Goal: Entertainment & Leisure: Consume media (video, audio)

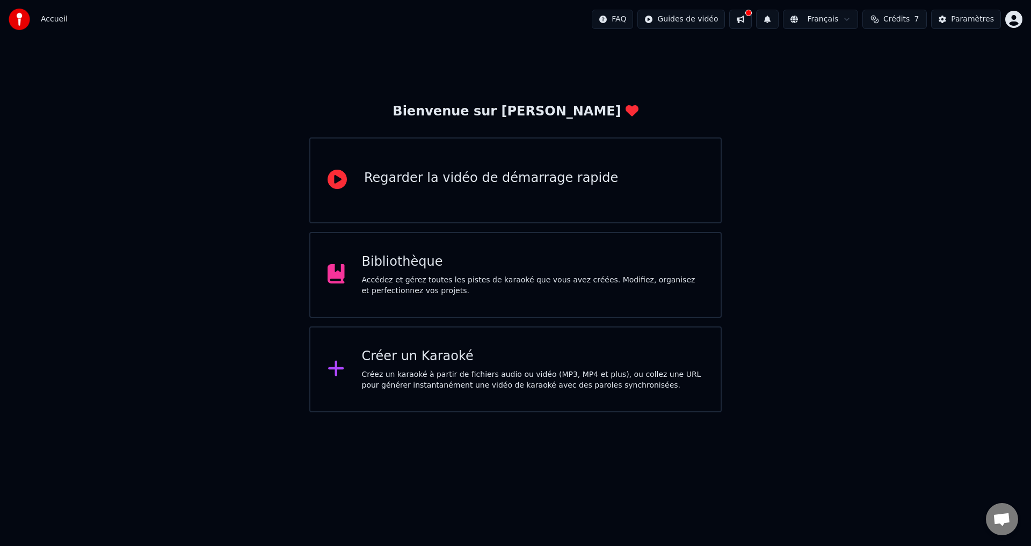
click at [447, 284] on div "Accédez et gérez toutes les pistes de karaoké que vous avez créées. Modifiez, o…" at bounding box center [533, 285] width 342 height 21
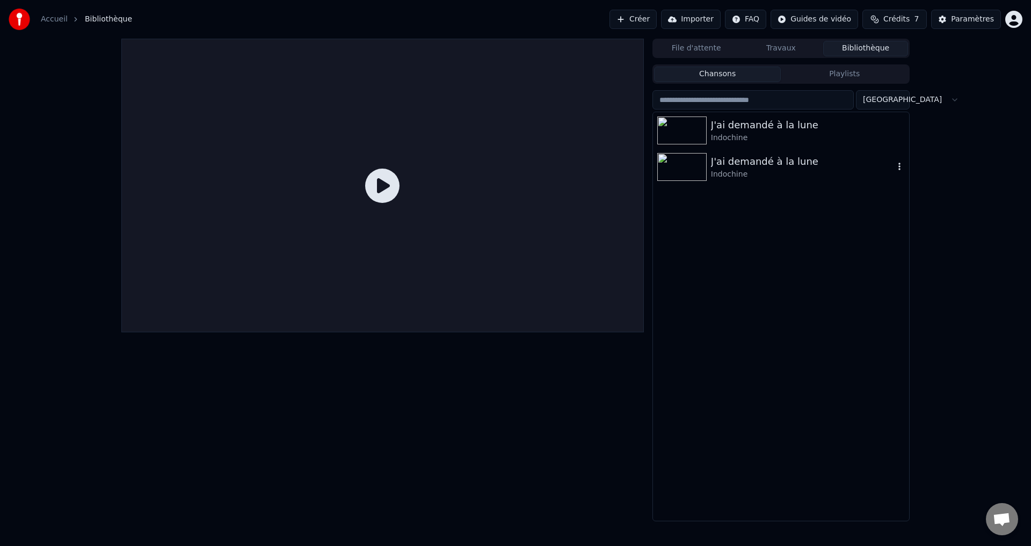
click at [740, 175] on div "Indochine" at bounding box center [802, 174] width 183 height 11
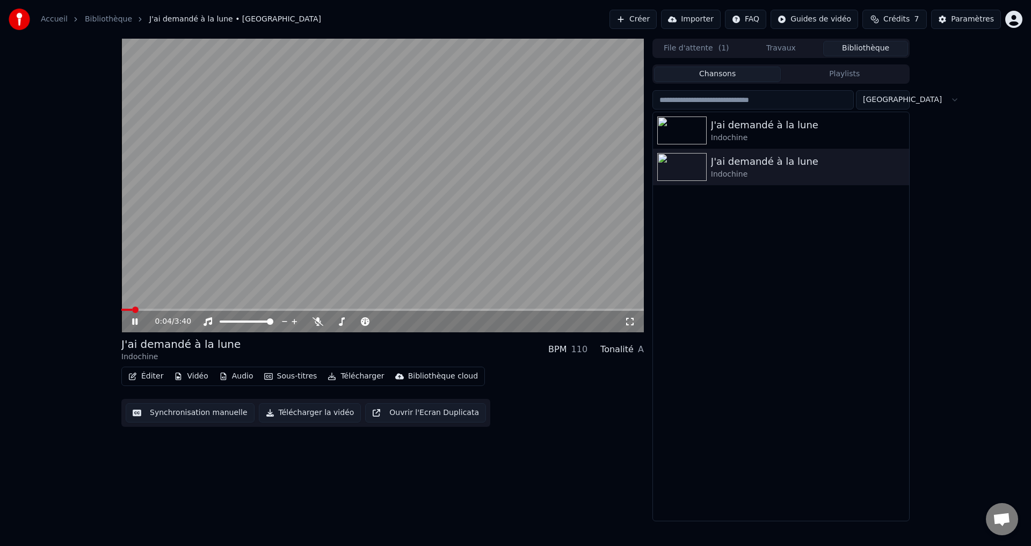
click at [189, 376] on button "Vidéo" at bounding box center [191, 376] width 42 height 15
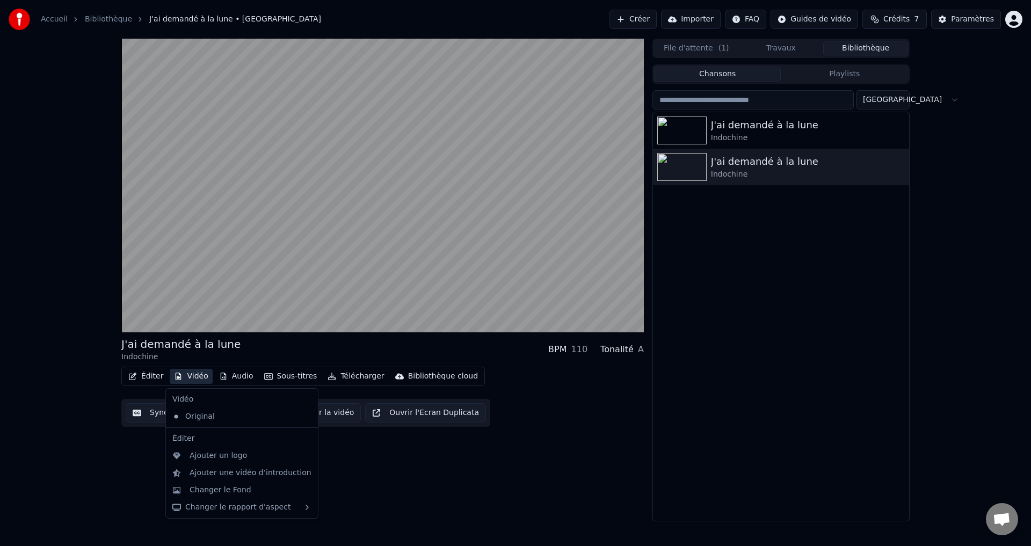
click at [114, 470] on div "J'ai demandé à la lune Indochine BPM 110 Tonalité A Éditer Vidéo Audio Sous-tit…" at bounding box center [516, 280] width 806 height 483
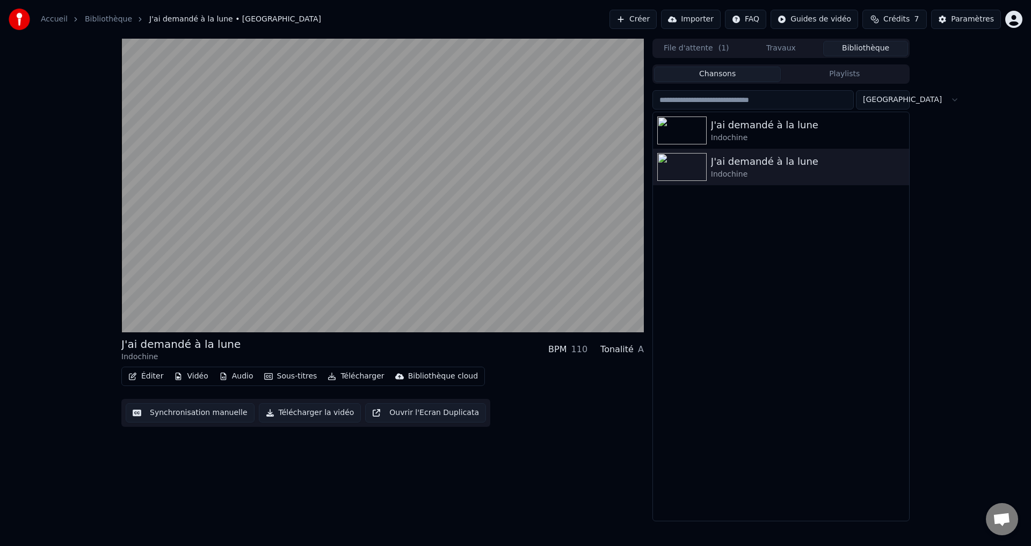
click at [195, 373] on button "Vidéo" at bounding box center [191, 376] width 42 height 15
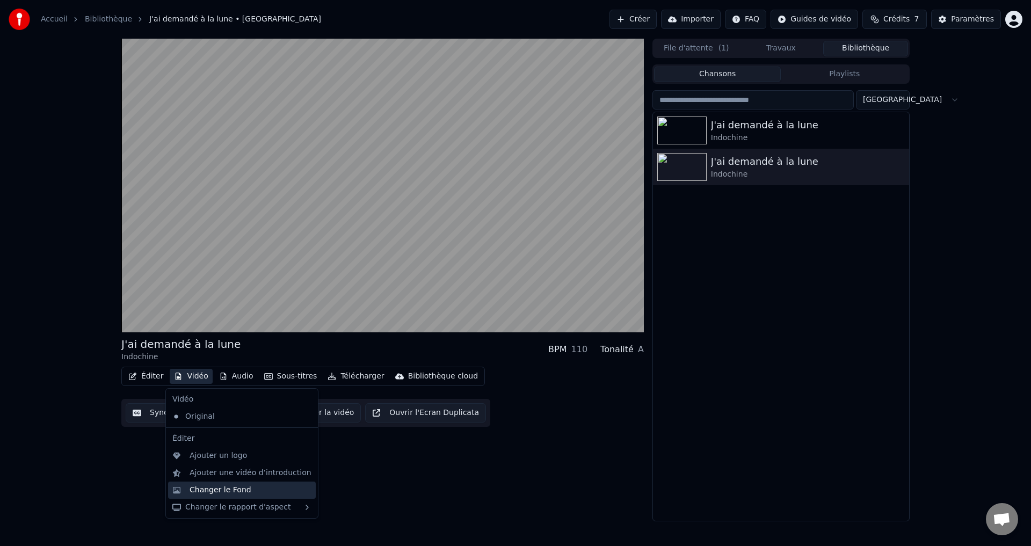
click at [232, 493] on div "Changer le Fond" at bounding box center [221, 490] width 62 height 11
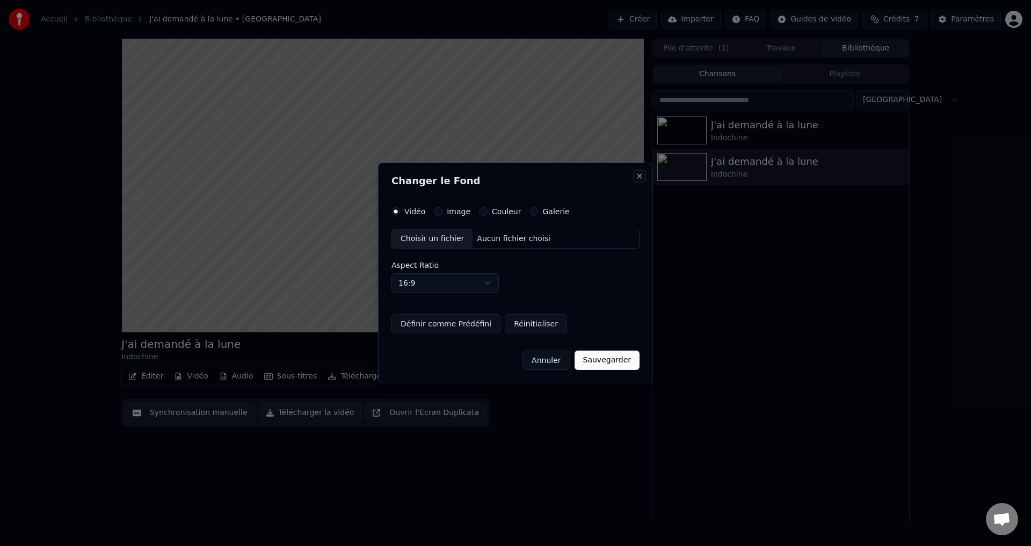
click at [641, 173] on button "Close" at bounding box center [639, 176] width 9 height 9
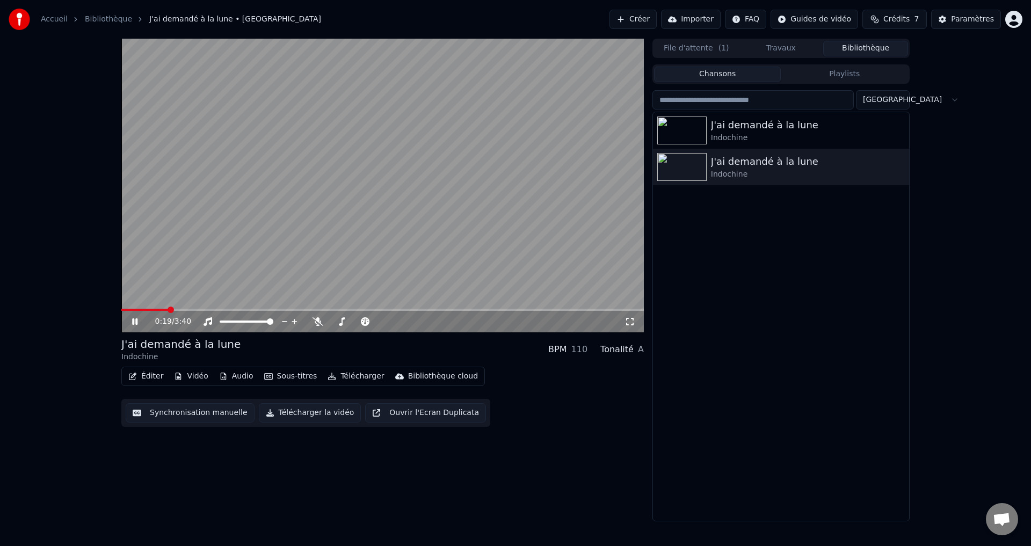
click at [192, 377] on button "Vidéo" at bounding box center [191, 376] width 42 height 15
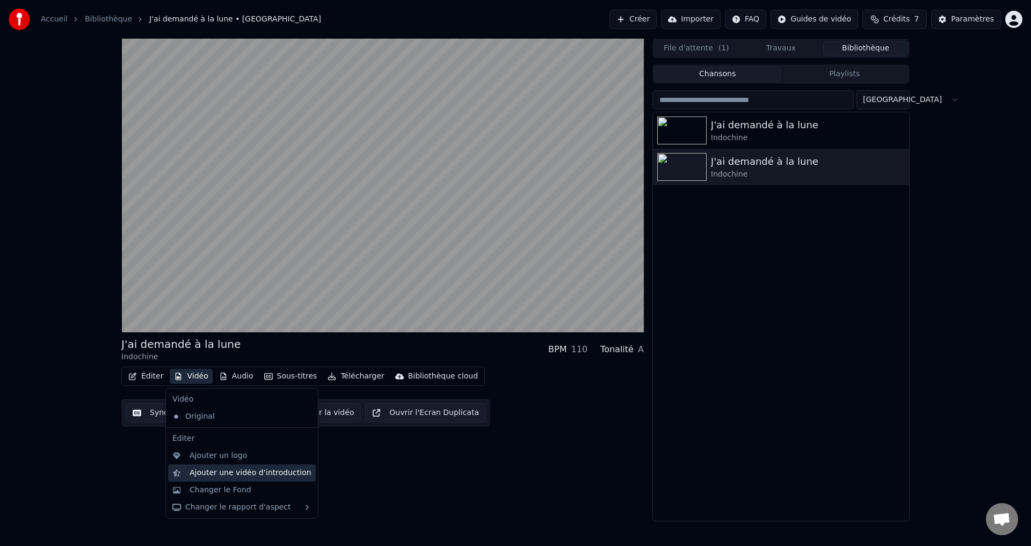
click at [233, 474] on div "Ajouter une vidéo d’introduction" at bounding box center [251, 473] width 122 height 11
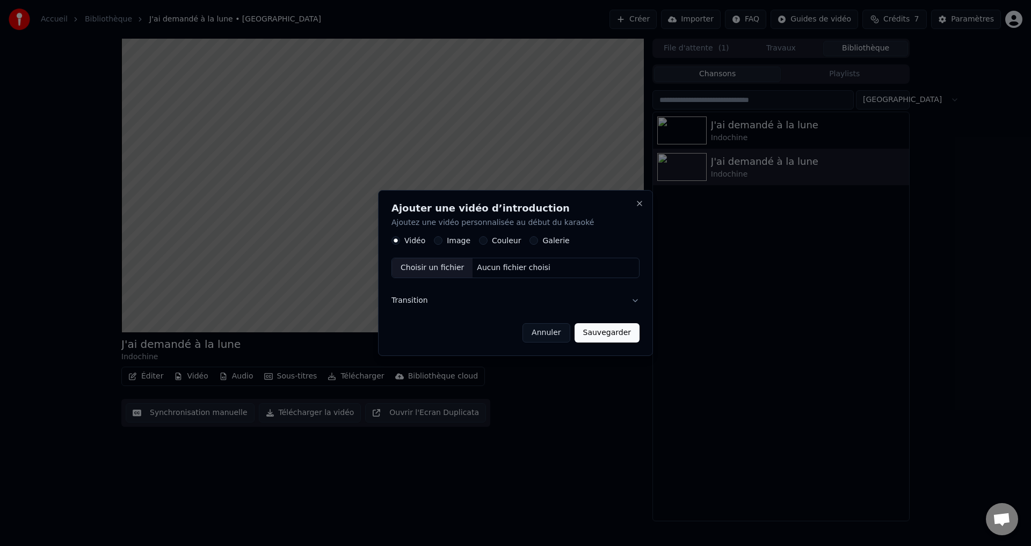
click at [447, 241] on label "Image" at bounding box center [459, 241] width 24 height 8
click at [443, 241] on button "Image" at bounding box center [438, 241] width 9 height 9
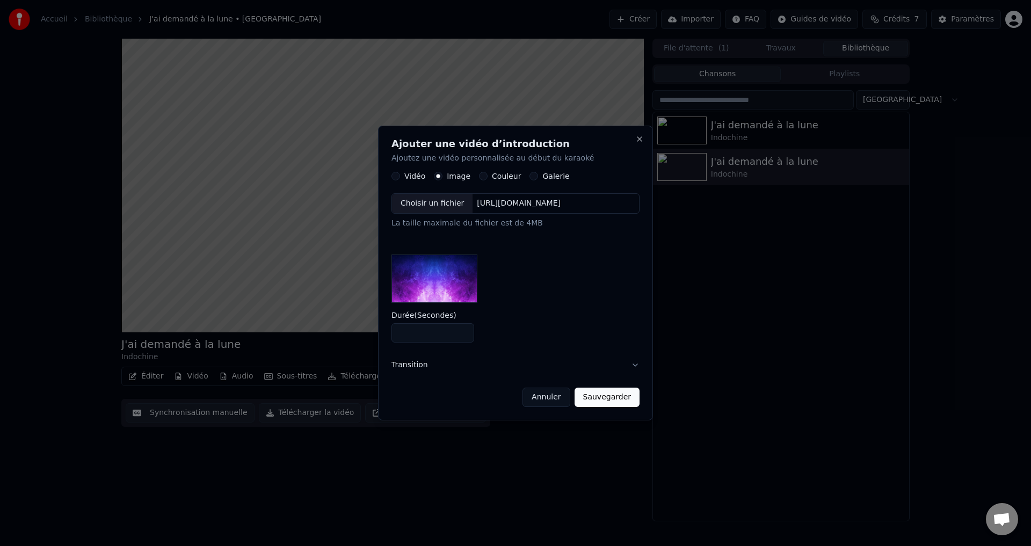
click at [439, 204] on div "Choisir un fichier" at bounding box center [432, 203] width 81 height 19
drag, startPoint x: 439, startPoint y: 332, endPoint x: 375, endPoint y: 324, distance: 64.9
click at [378, 324] on div "Ajouter une vidéo d’introduction Ajoutez une vidéo personnalisée au début du ka…" at bounding box center [515, 273] width 275 height 295
type input "*"
type input "**"
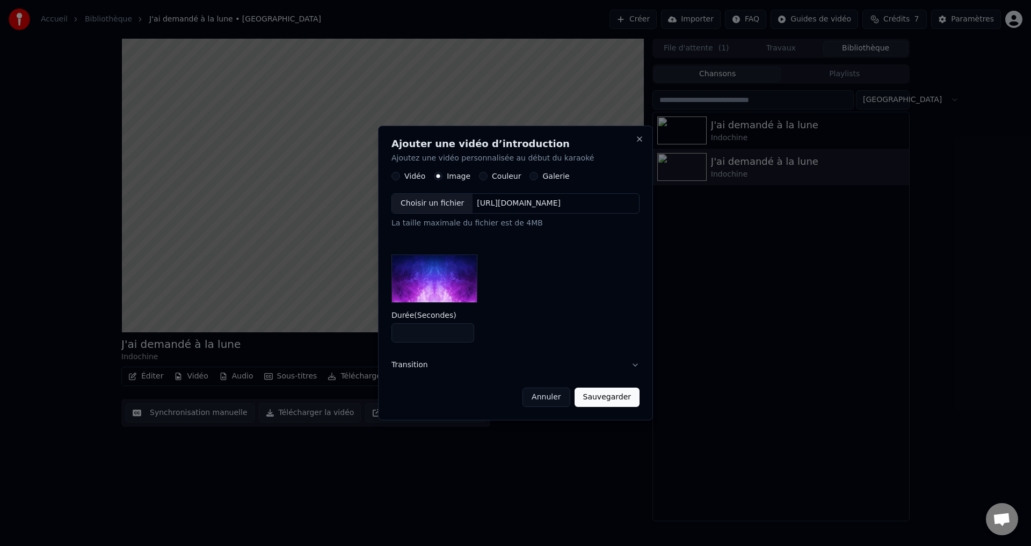
click at [616, 405] on button "Sauvegarder" at bounding box center [607, 397] width 65 height 19
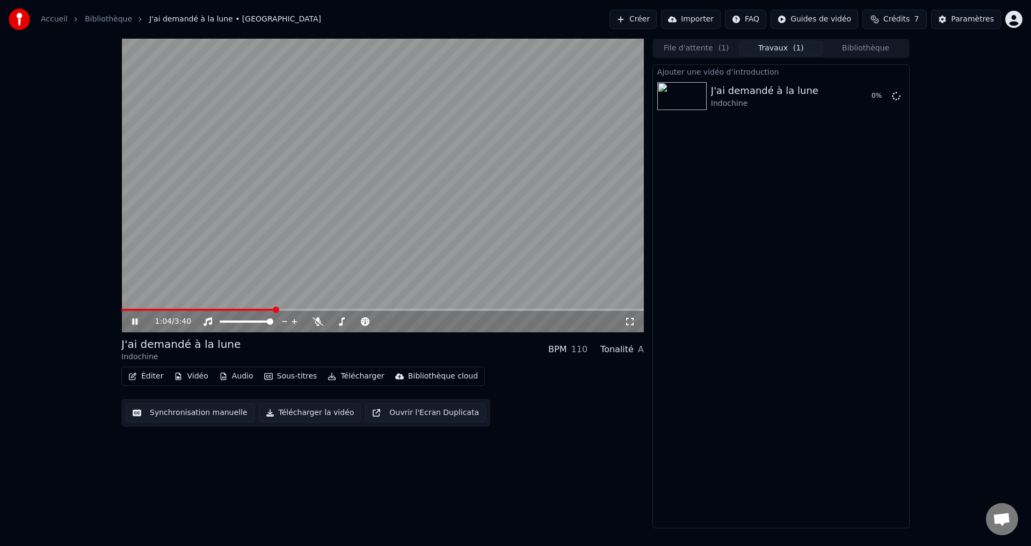
click at [129, 311] on span at bounding box center [198, 310] width 154 height 2
click at [189, 376] on button "Vidéo" at bounding box center [191, 376] width 42 height 15
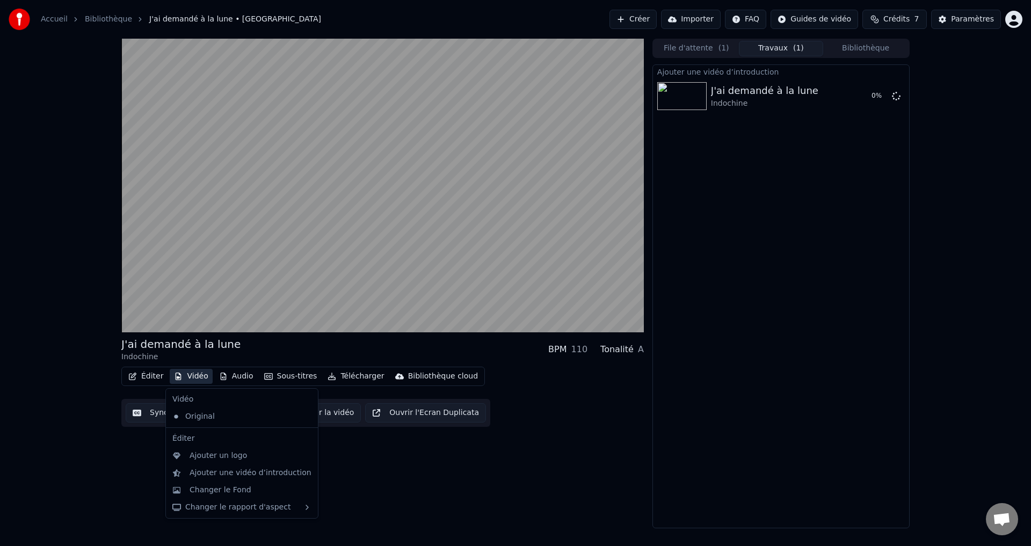
click at [100, 459] on div "J'ai demandé à la lune Indochine BPM 110 Tonalité A Éditer Vidéo Audio Sous-tit…" at bounding box center [515, 284] width 1031 height 490
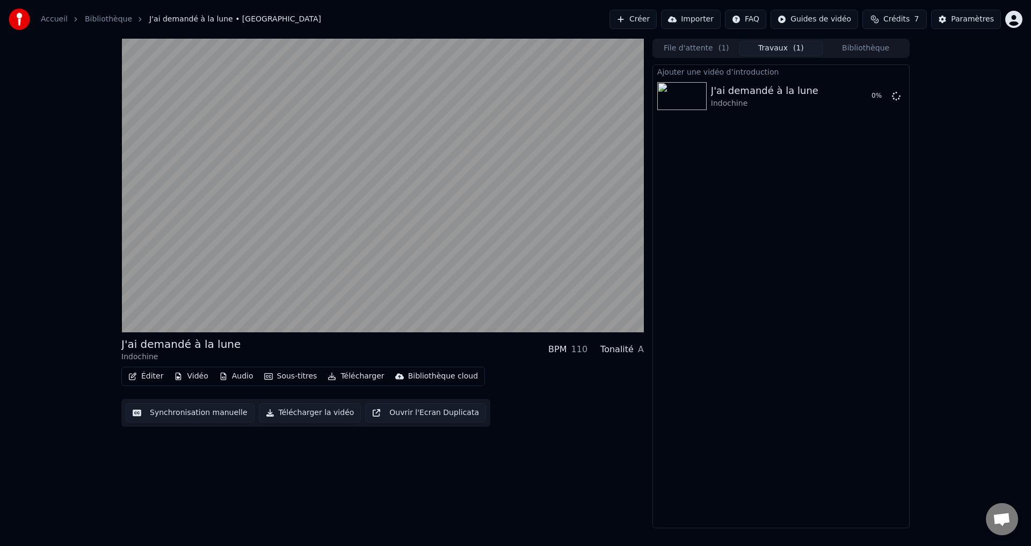
click at [181, 412] on button "Synchronisation manuelle" at bounding box center [190, 412] width 129 height 19
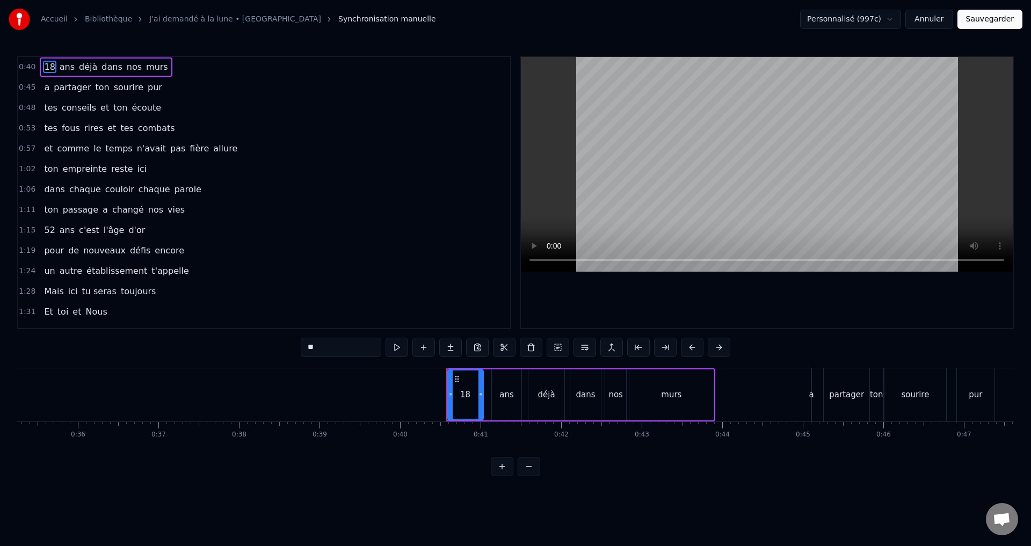
scroll to position [0, 2878]
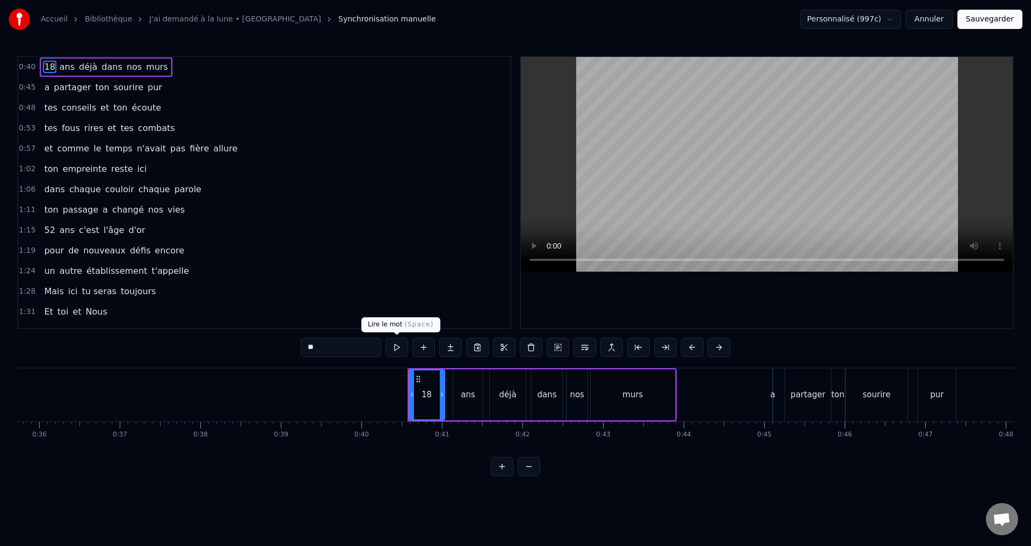
click at [391, 356] on button at bounding box center [397, 347] width 23 height 19
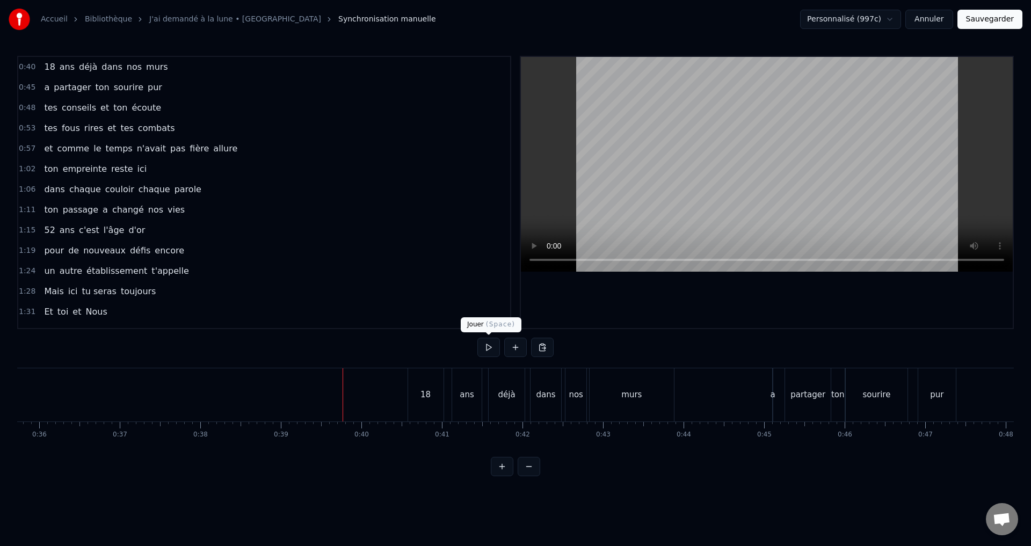
click at [486, 352] on button at bounding box center [488, 347] width 23 height 19
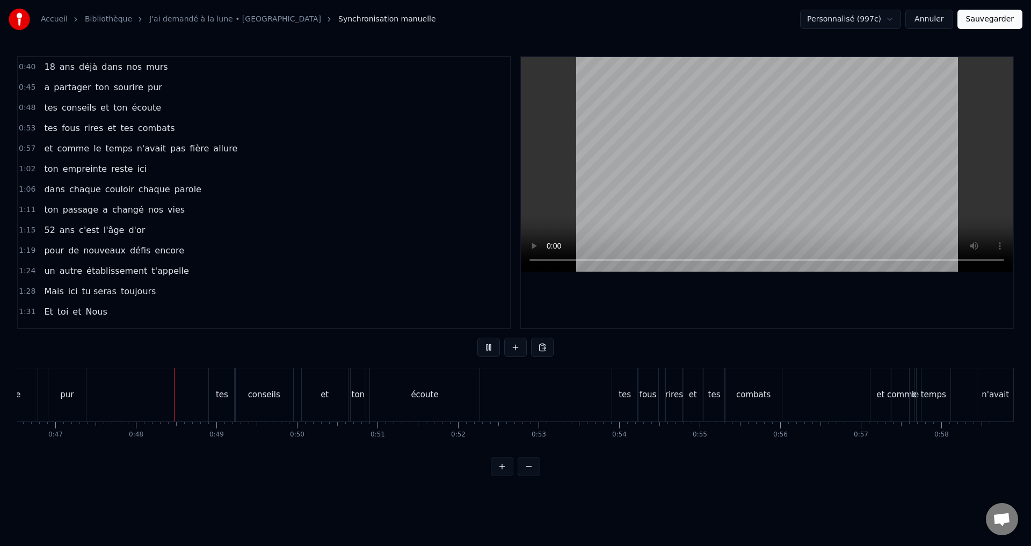
scroll to position [0, 3780]
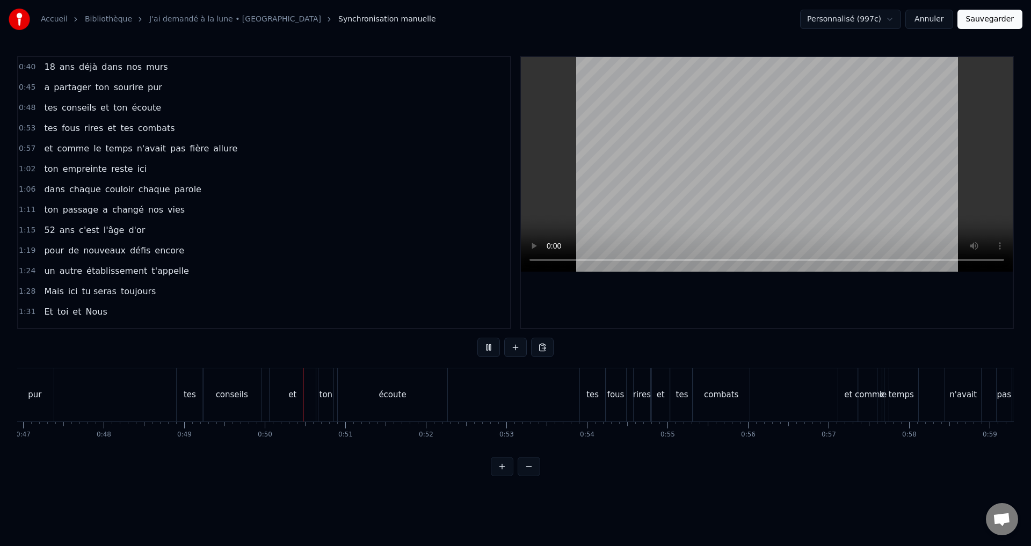
click at [486, 352] on button at bounding box center [488, 347] width 23 height 19
click at [189, 16] on link "J'ai demandé à la lune • [GEOGRAPHIC_DATA]" at bounding box center [235, 19] width 172 height 11
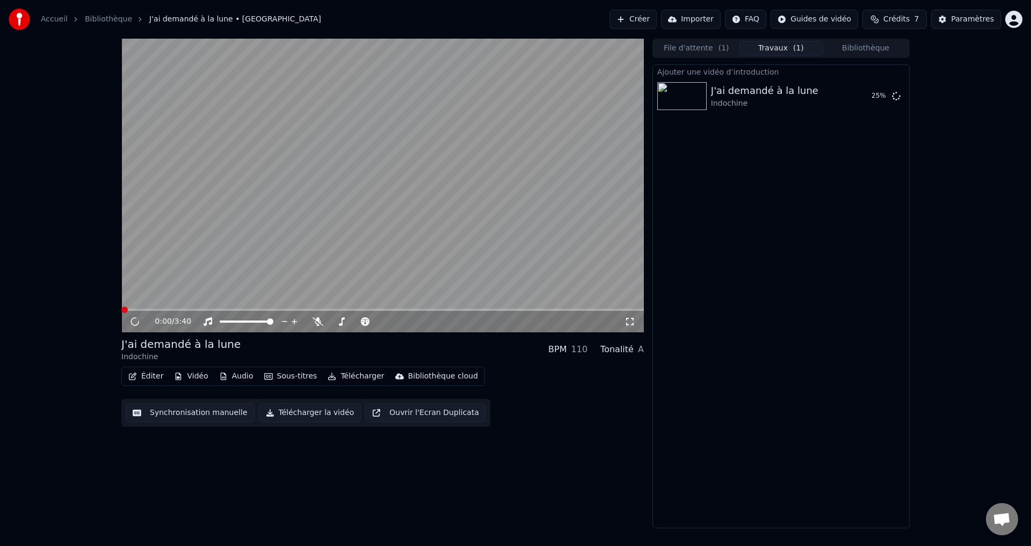
click at [260, 221] on video at bounding box center [382, 186] width 523 height 294
click at [154, 309] on span at bounding box center [382, 310] width 523 height 2
click at [223, 309] on span at bounding box center [382, 310] width 523 height 2
drag, startPoint x: 336, startPoint y: 324, endPoint x: 377, endPoint y: 325, distance: 40.8
click at [377, 325] on div at bounding box center [366, 321] width 86 height 11
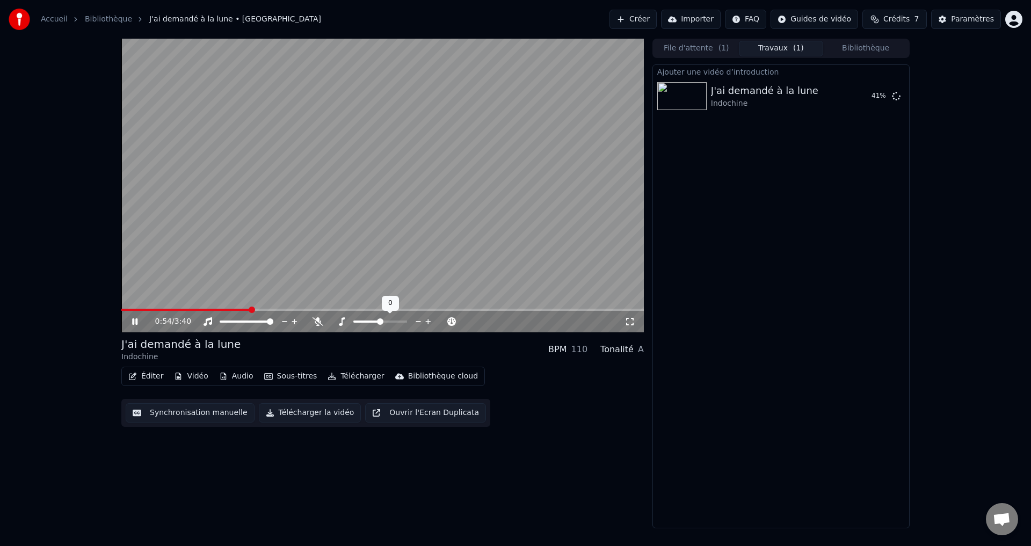
click at [381, 323] on span at bounding box center [380, 321] width 6 height 6
click at [383, 321] on span at bounding box center [357, 322] width 54 height 2
click at [338, 325] on span at bounding box center [340, 321] width 6 height 6
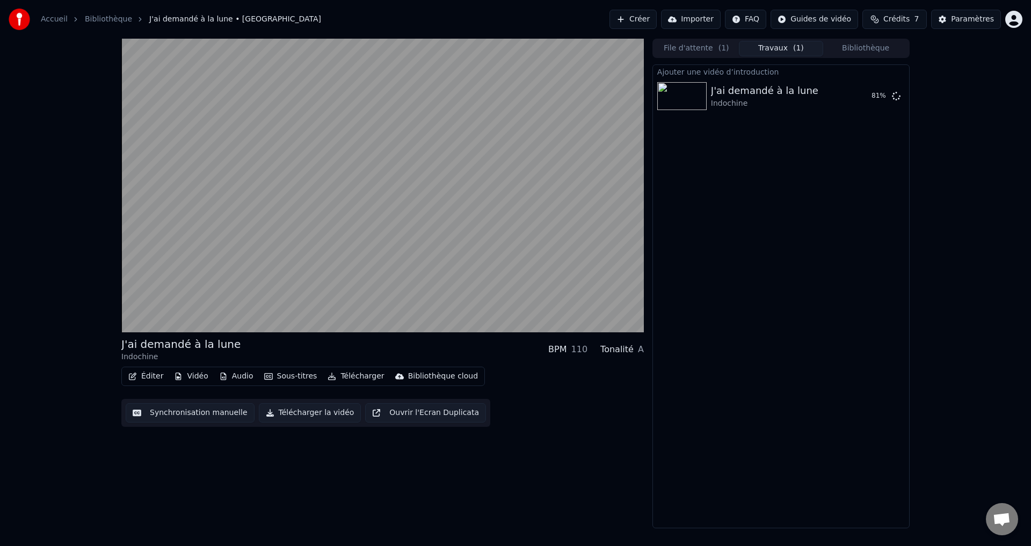
click at [194, 376] on button "Vidéo" at bounding box center [191, 376] width 42 height 15
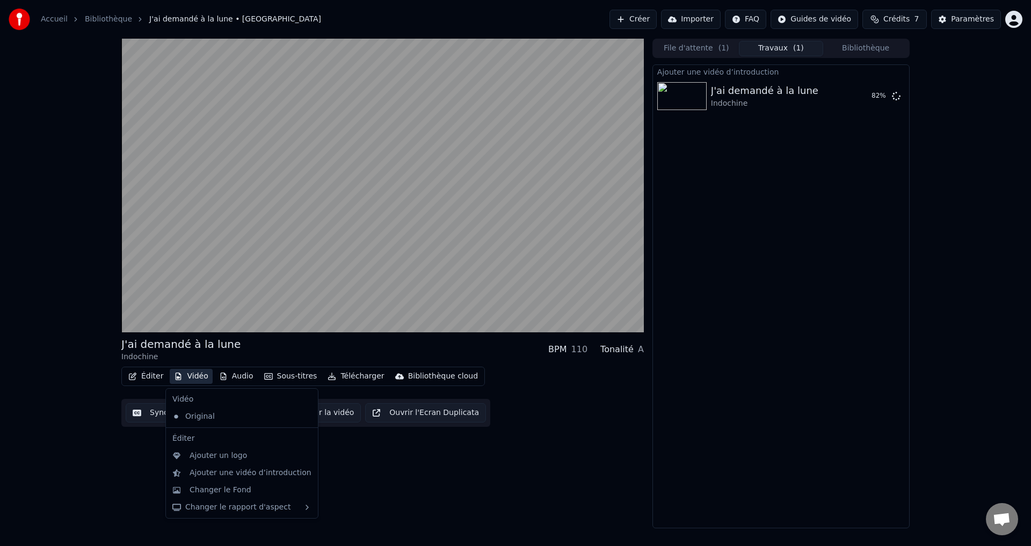
click at [194, 376] on button "Vidéo" at bounding box center [191, 376] width 42 height 15
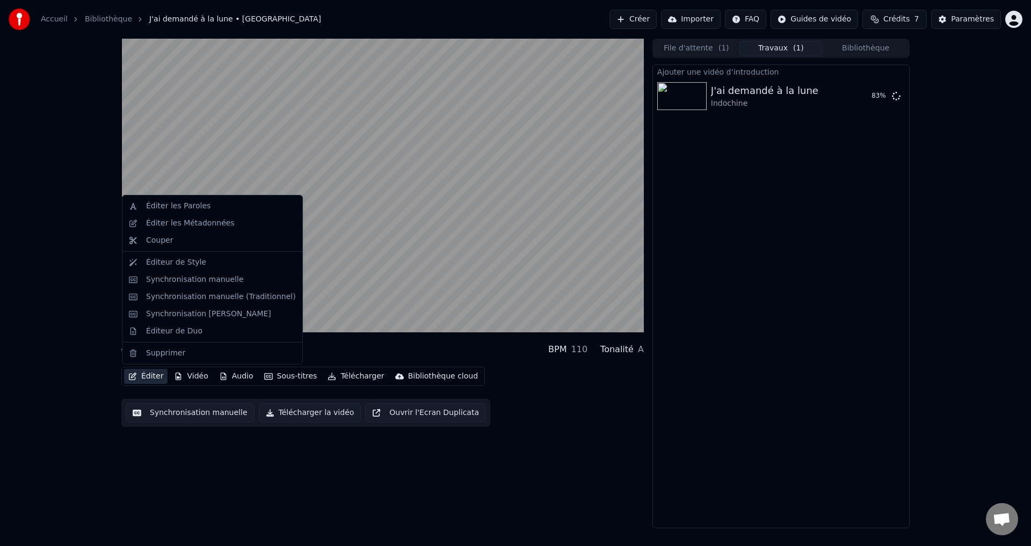
click at [157, 379] on button "Éditer" at bounding box center [146, 376] width 44 height 15
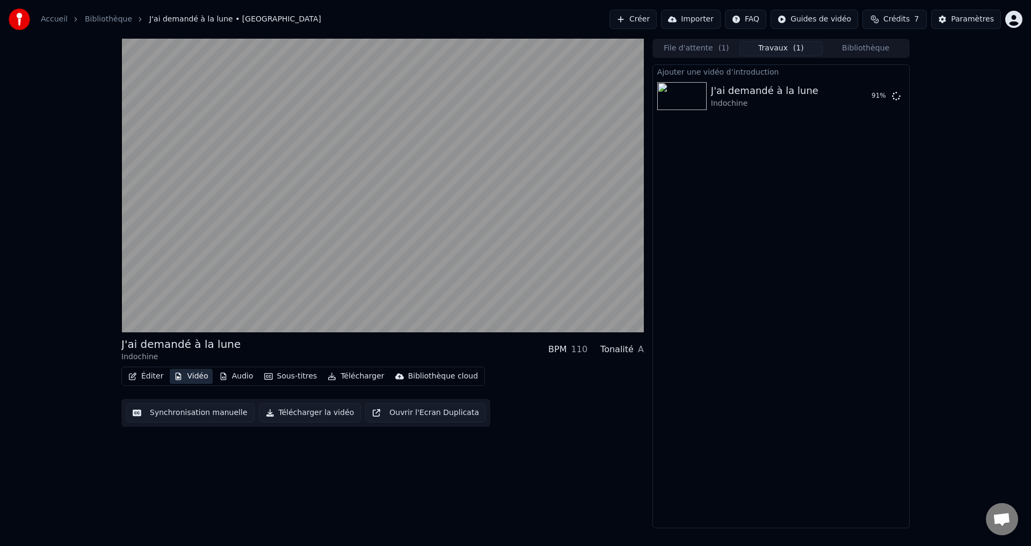
click at [184, 376] on button "Vidéo" at bounding box center [191, 376] width 42 height 15
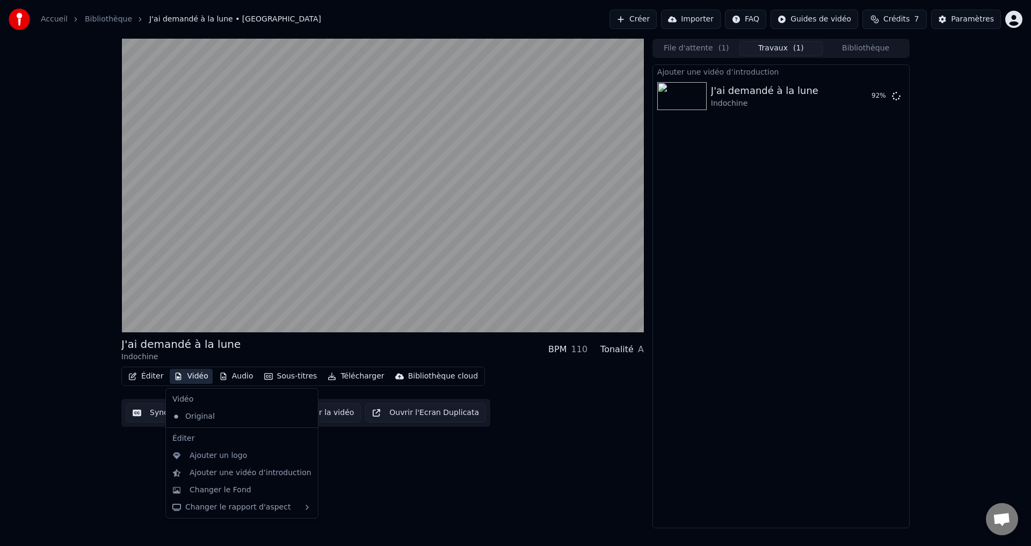
click at [184, 376] on button "Vidéo" at bounding box center [191, 376] width 42 height 15
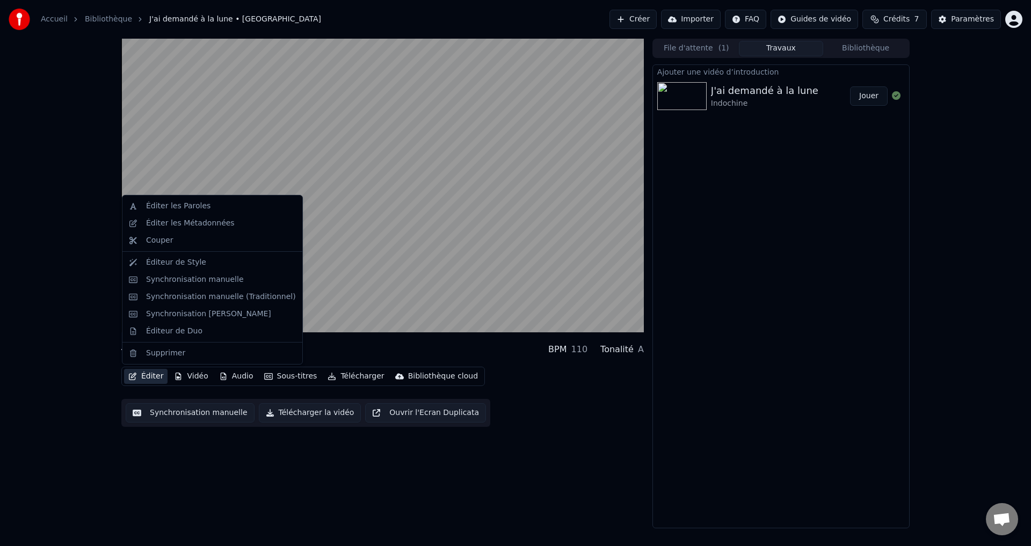
click at [39, 388] on div "J'ai demandé à la lune Indochine BPM 110 Tonalité A Éditer Vidéo Audio Sous-tit…" at bounding box center [515, 284] width 1031 height 490
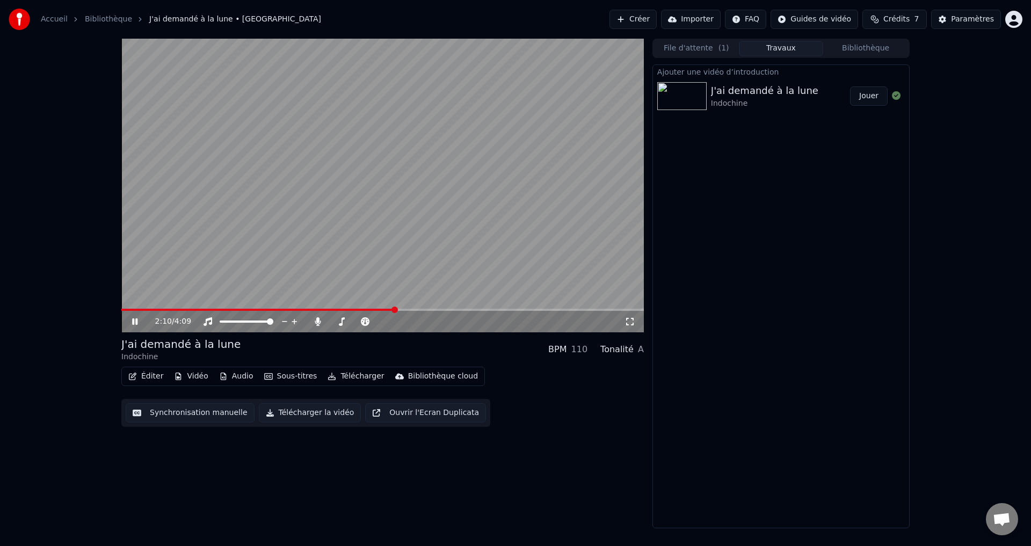
click at [130, 311] on div "2:10 / 4:09" at bounding box center [382, 321] width 523 height 21
click at [130, 310] on span at bounding box center [125, 310] width 9 height 2
click at [165, 310] on span at bounding box center [382, 310] width 523 height 2
click at [231, 265] on video at bounding box center [382, 186] width 523 height 294
click at [231, 266] on video at bounding box center [382, 186] width 523 height 294
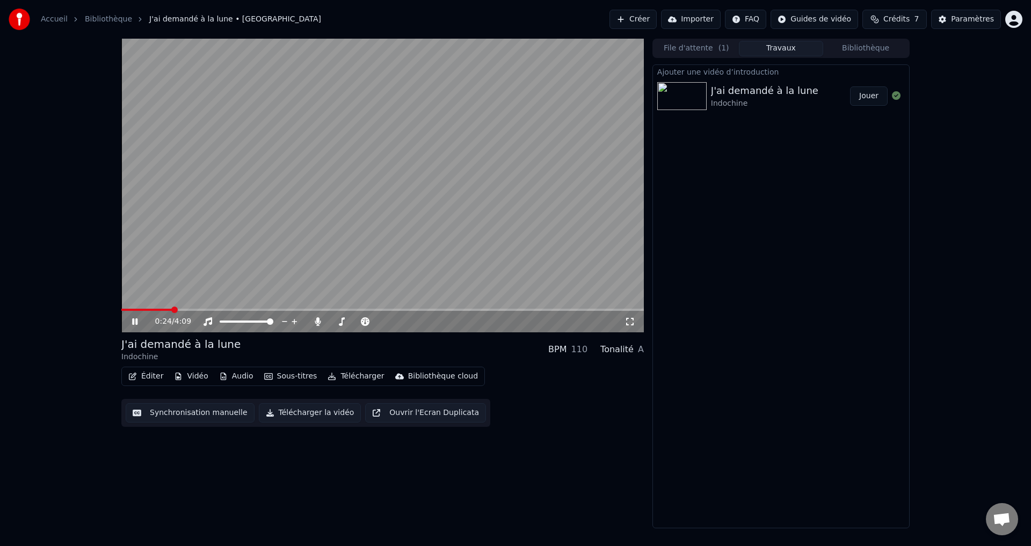
click at [194, 311] on div "0:24 / 4:09" at bounding box center [382, 321] width 523 height 21
click at [224, 309] on span at bounding box center [382, 310] width 523 height 2
click at [198, 376] on button "Vidéo" at bounding box center [191, 376] width 42 height 15
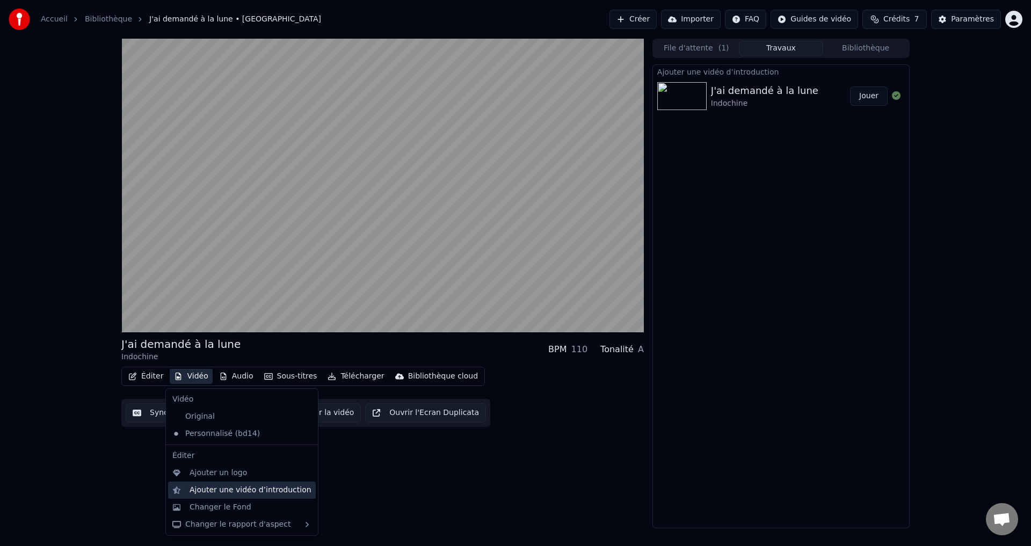
click at [259, 487] on div "Ajouter une vidéo d’introduction" at bounding box center [251, 490] width 122 height 11
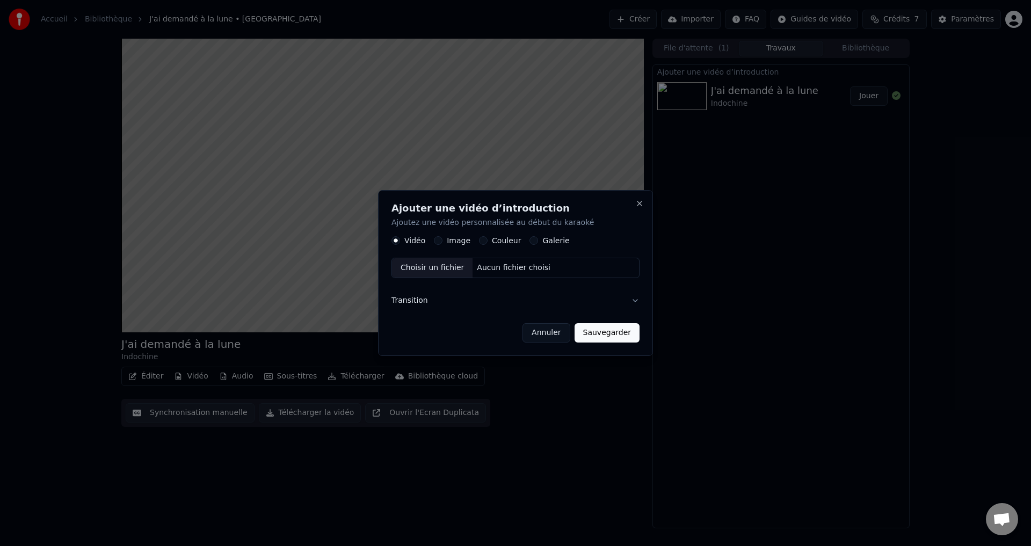
click at [635, 300] on button "Transition" at bounding box center [516, 301] width 248 height 28
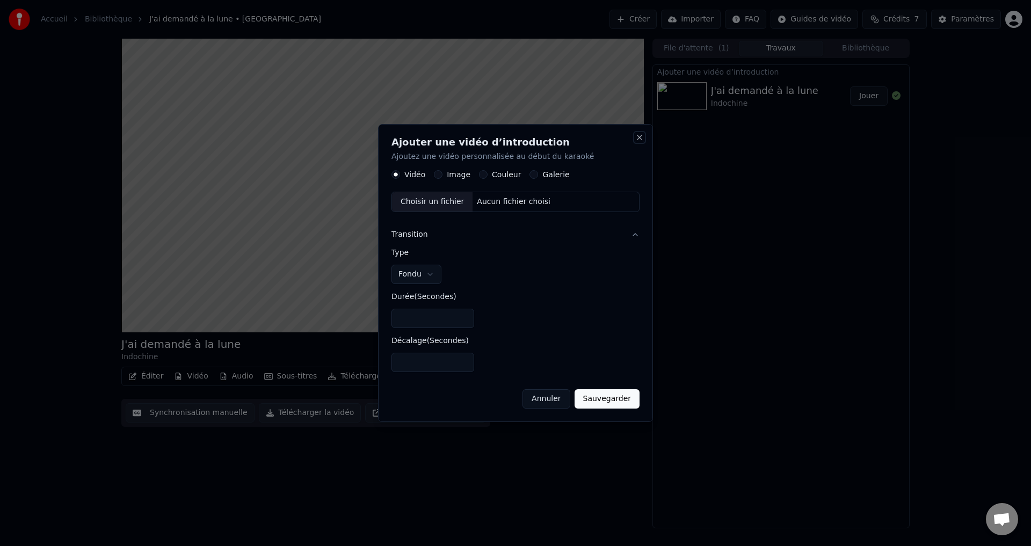
click at [638, 140] on button "Close" at bounding box center [639, 137] width 9 height 9
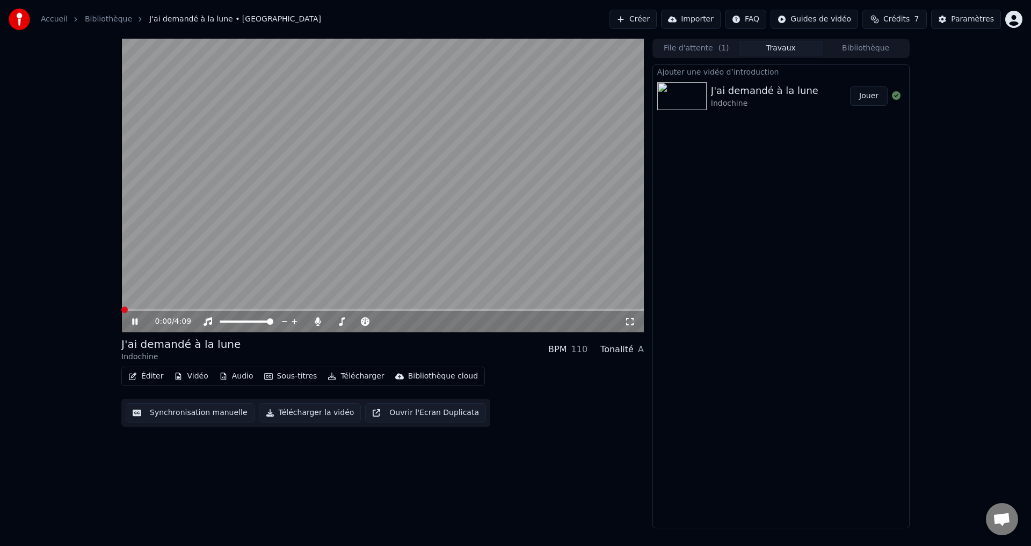
click at [121, 313] on span at bounding box center [124, 310] width 6 height 6
click at [141, 309] on span at bounding box center [382, 310] width 523 height 2
click at [180, 371] on button "Vidéo" at bounding box center [191, 376] width 42 height 15
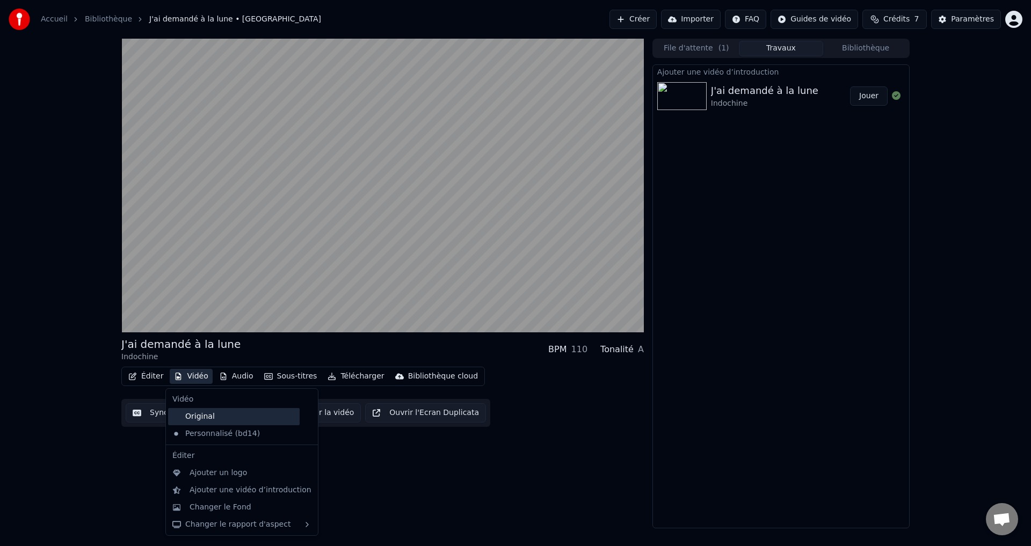
click at [214, 417] on div "Original" at bounding box center [234, 416] width 132 height 17
click at [193, 380] on button "Vidéo" at bounding box center [191, 376] width 42 height 15
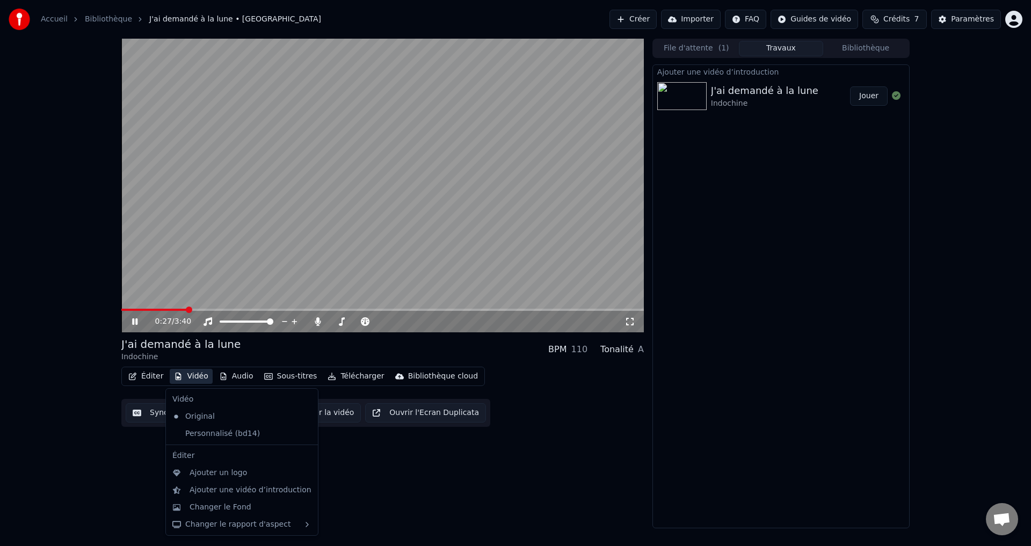
click at [194, 375] on button "Vidéo" at bounding box center [191, 376] width 42 height 15
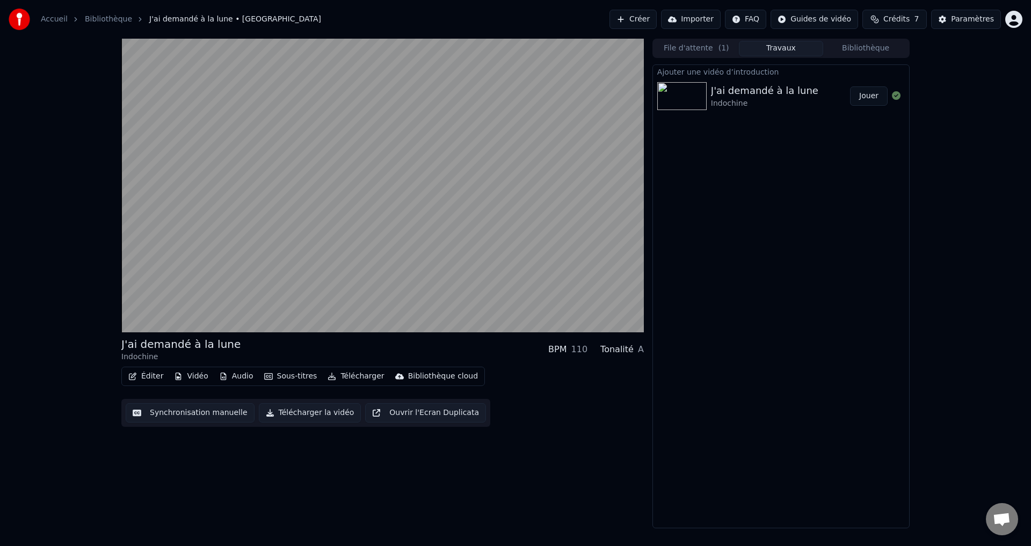
click at [225, 380] on button "Audio" at bounding box center [236, 376] width 43 height 15
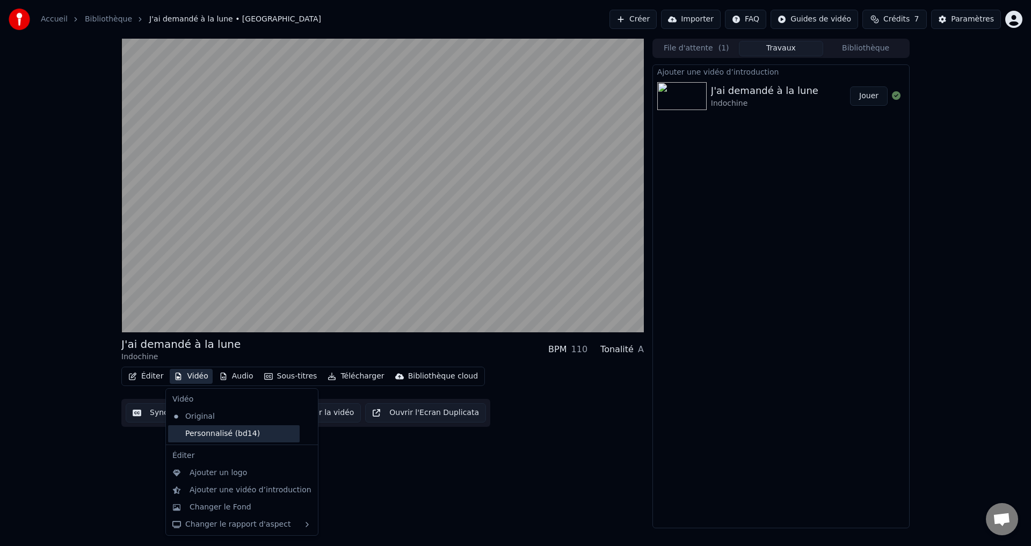
click at [217, 431] on div "Personnalisé (bd14)" at bounding box center [234, 433] width 132 height 17
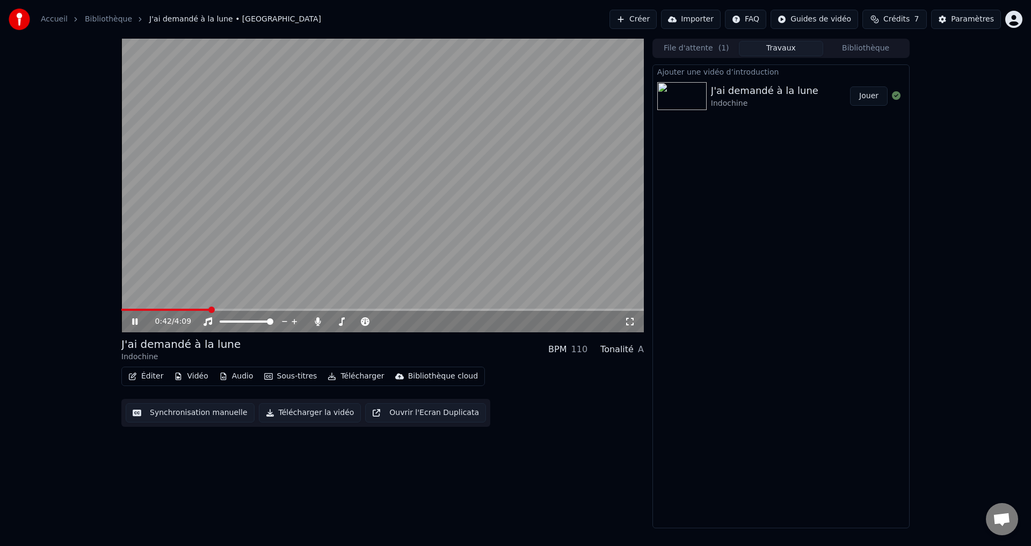
click at [210, 310] on span at bounding box center [382, 310] width 523 height 2
click at [242, 309] on span at bounding box center [382, 310] width 523 height 2
click at [191, 373] on button "Vidéo" at bounding box center [191, 376] width 42 height 15
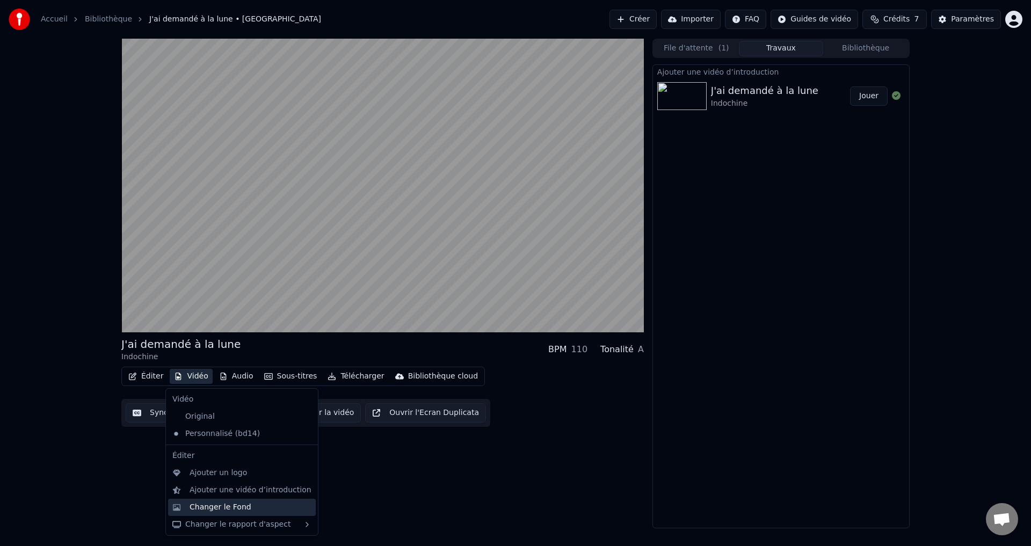
click at [248, 508] on div "Changer le Fond" at bounding box center [251, 507] width 122 height 11
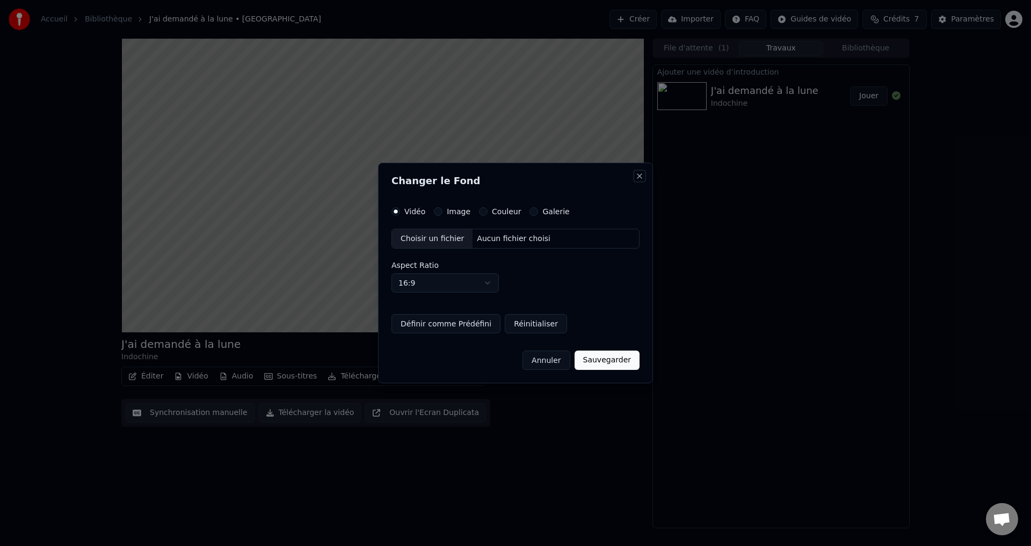
click at [636, 172] on button "Close" at bounding box center [639, 176] width 9 height 9
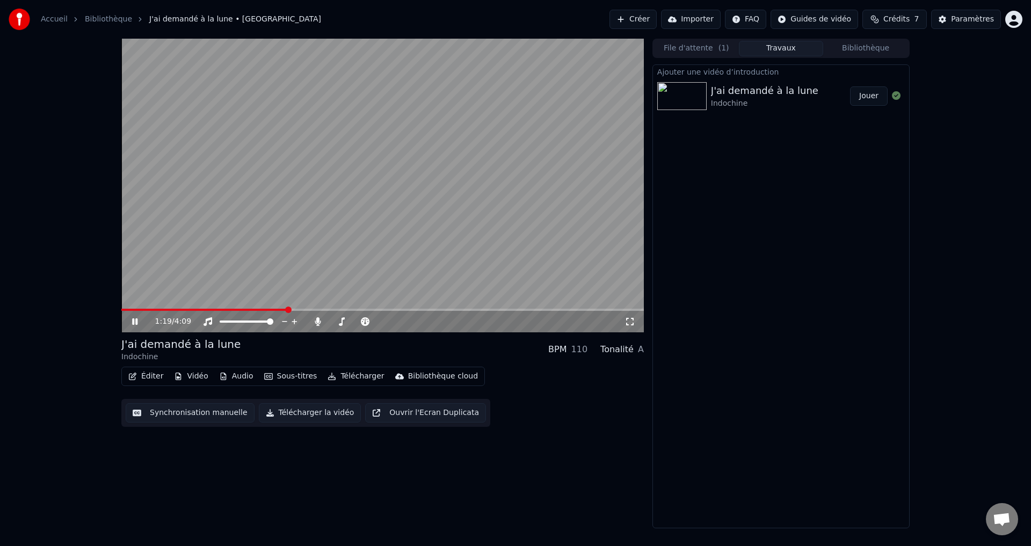
click at [200, 416] on button "Synchronisation manuelle" at bounding box center [190, 412] width 129 height 19
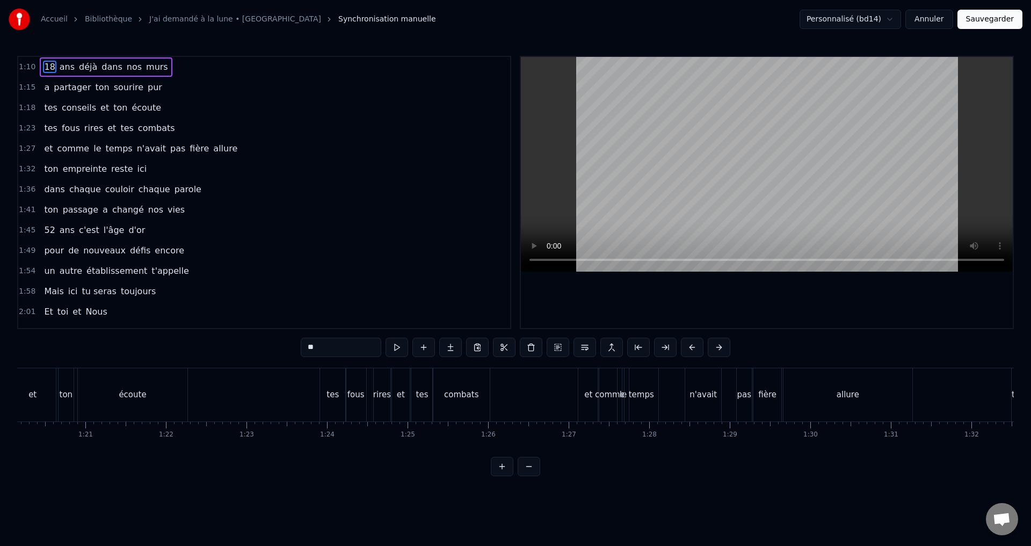
scroll to position [0, 6480]
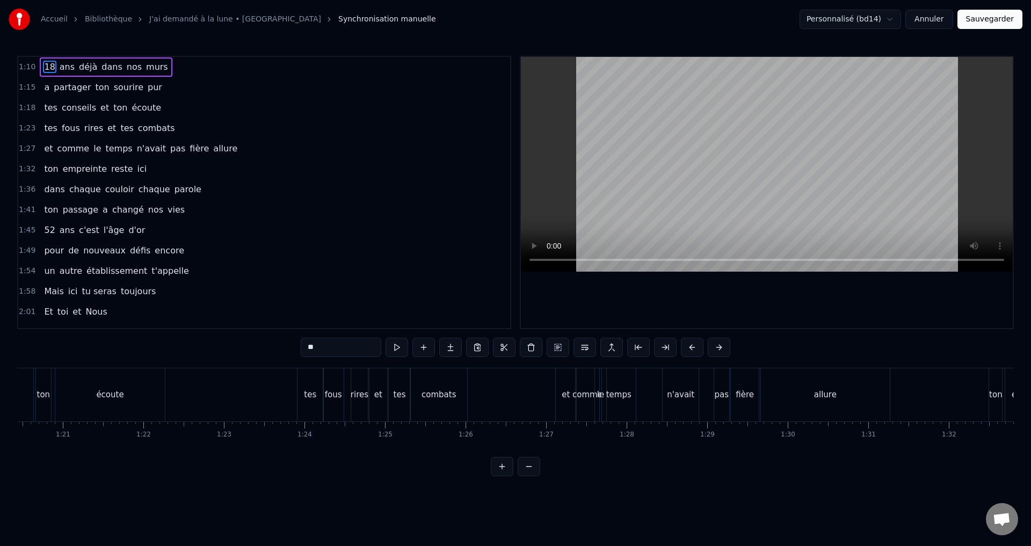
click at [194, 21] on link "J'ai demandé à la lune • [GEOGRAPHIC_DATA]" at bounding box center [235, 19] width 172 height 11
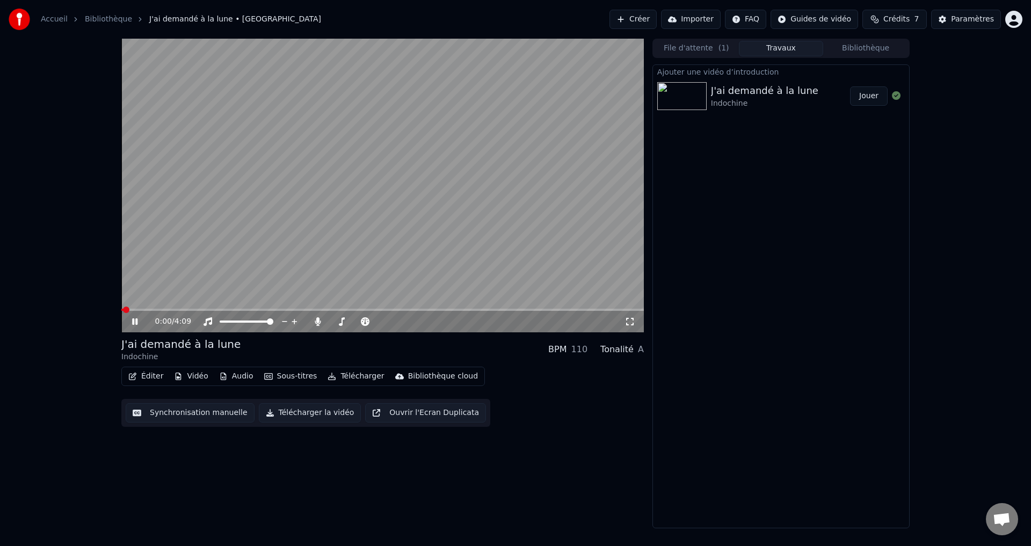
click at [190, 376] on button "Vidéo" at bounding box center [191, 376] width 42 height 15
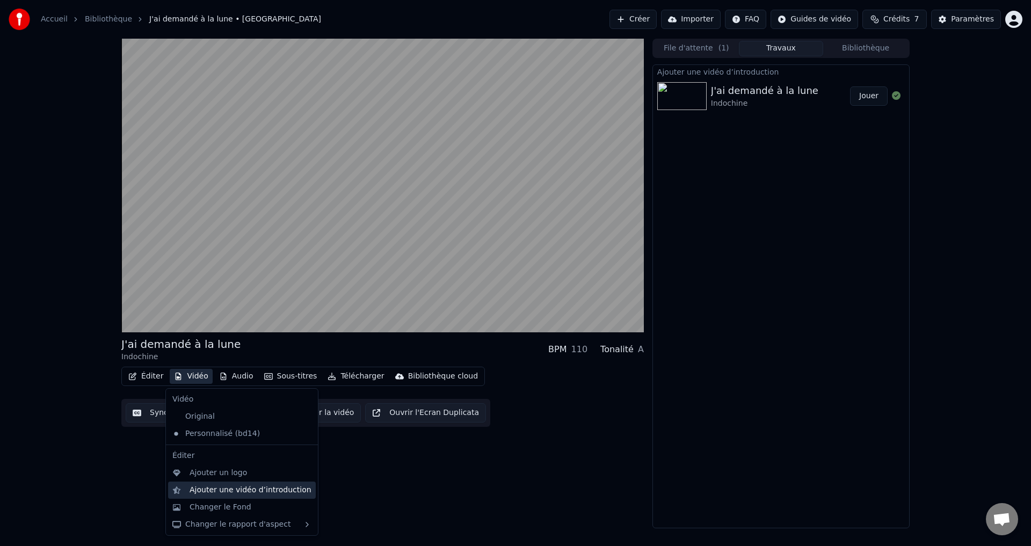
click at [256, 486] on div "Ajouter une vidéo d’introduction" at bounding box center [251, 490] width 122 height 11
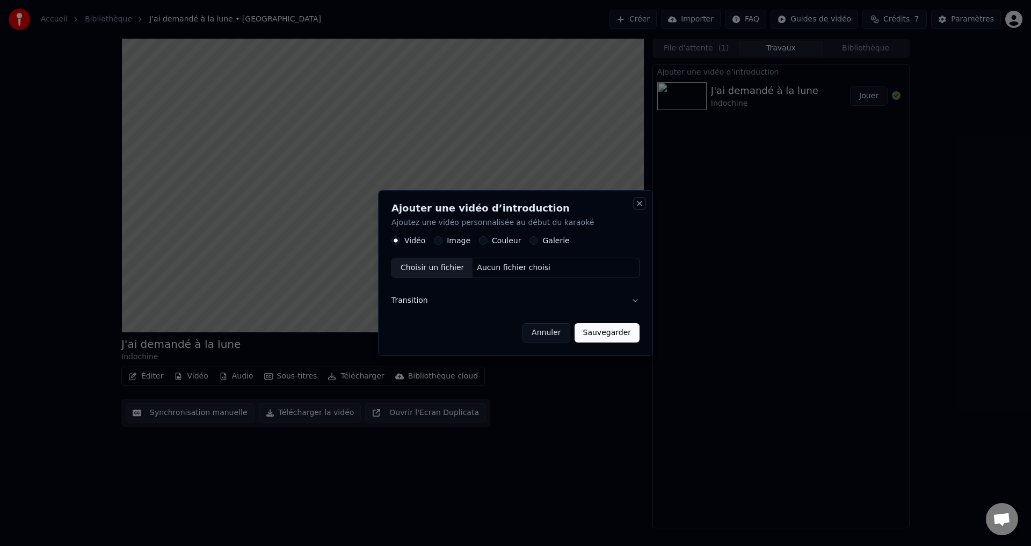
click at [639, 204] on button "Close" at bounding box center [639, 203] width 9 height 9
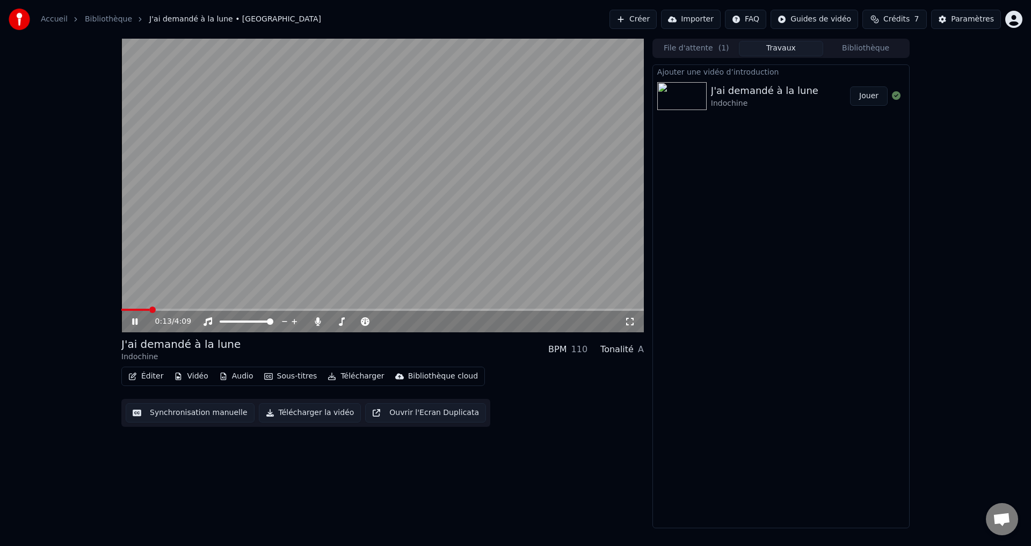
click at [846, 50] on button "Bibliothèque" at bounding box center [865, 49] width 85 height 16
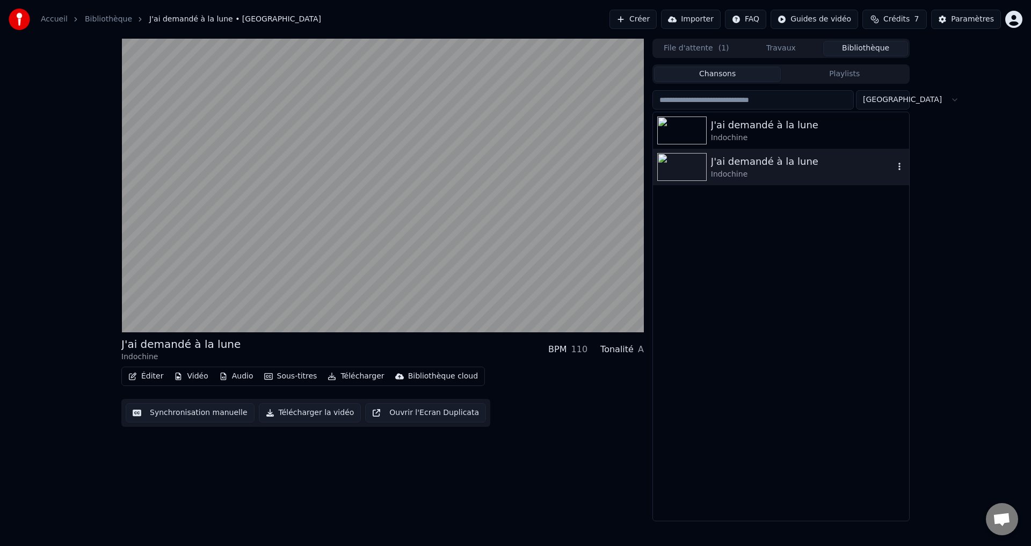
click at [774, 176] on div "Indochine" at bounding box center [802, 174] width 183 height 11
click at [779, 125] on div "J'ai demandé à la lune" at bounding box center [802, 125] width 183 height 15
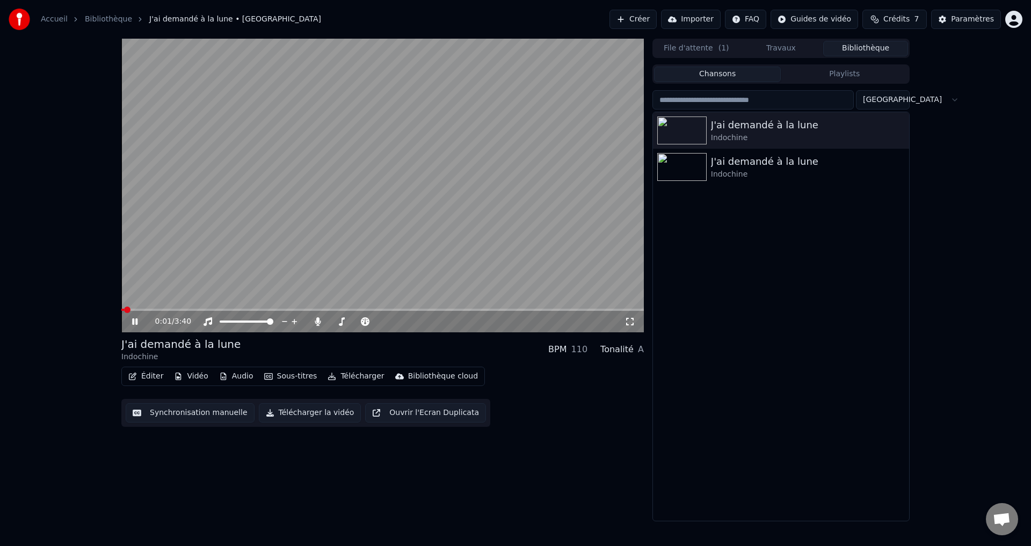
click at [282, 270] on video at bounding box center [382, 186] width 523 height 294
click at [298, 310] on span at bounding box center [382, 310] width 523 height 2
click at [292, 220] on video at bounding box center [382, 186] width 523 height 294
click at [293, 220] on video at bounding box center [382, 186] width 523 height 294
click at [796, 158] on div "J'ai demandé à la lune" at bounding box center [802, 161] width 183 height 15
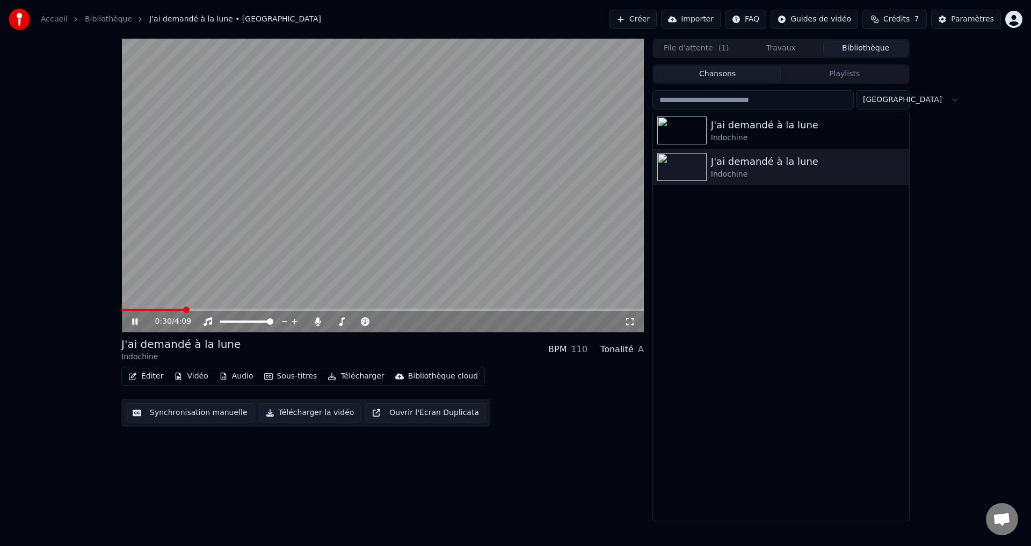
click at [184, 311] on span at bounding box center [382, 310] width 523 height 2
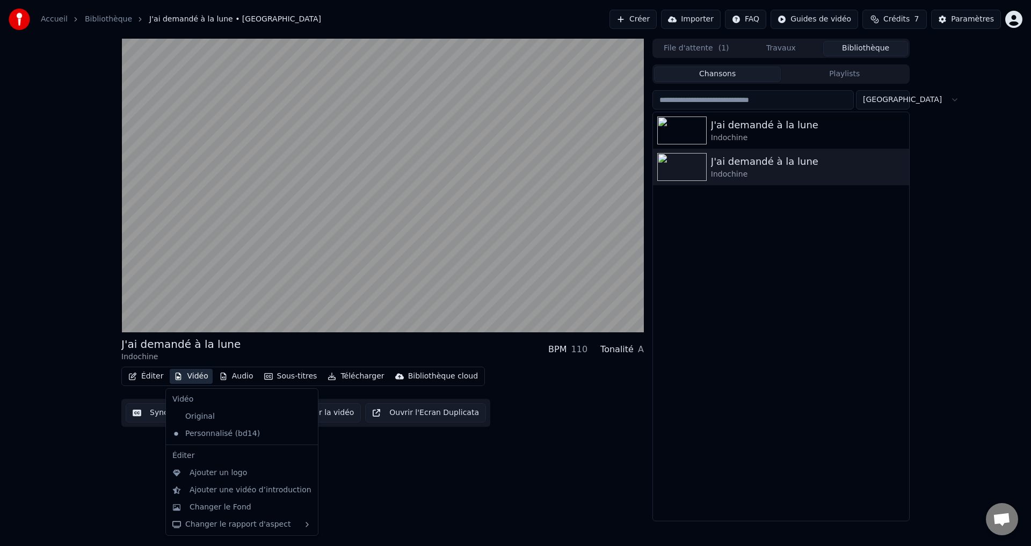
click at [198, 375] on button "Vidéo" at bounding box center [191, 376] width 42 height 15
click at [200, 410] on div "Original" at bounding box center [234, 416] width 132 height 17
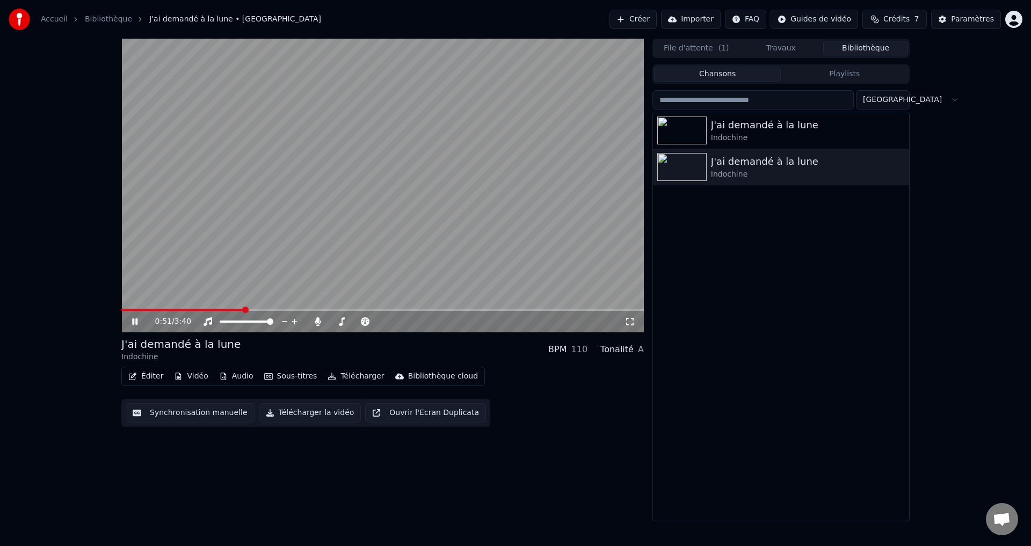
click at [127, 307] on video at bounding box center [382, 186] width 523 height 294
click at [126, 311] on span at bounding box center [182, 310] width 123 height 2
click at [121, 310] on span at bounding box center [124, 310] width 6 height 6
click at [190, 247] on video at bounding box center [382, 186] width 523 height 294
click at [156, 310] on span at bounding box center [382, 310] width 523 height 2
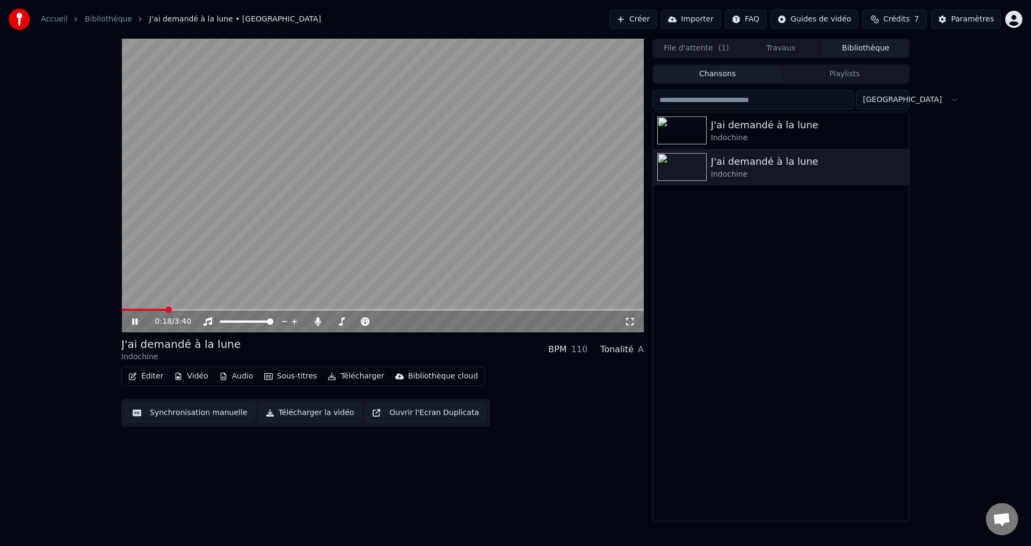
click at [186, 309] on span at bounding box center [382, 310] width 523 height 2
click at [198, 310] on span at bounding box center [382, 310] width 523 height 2
click at [206, 249] on video at bounding box center [382, 186] width 523 height 294
click at [179, 416] on button "Synchronisation manuelle" at bounding box center [190, 412] width 129 height 19
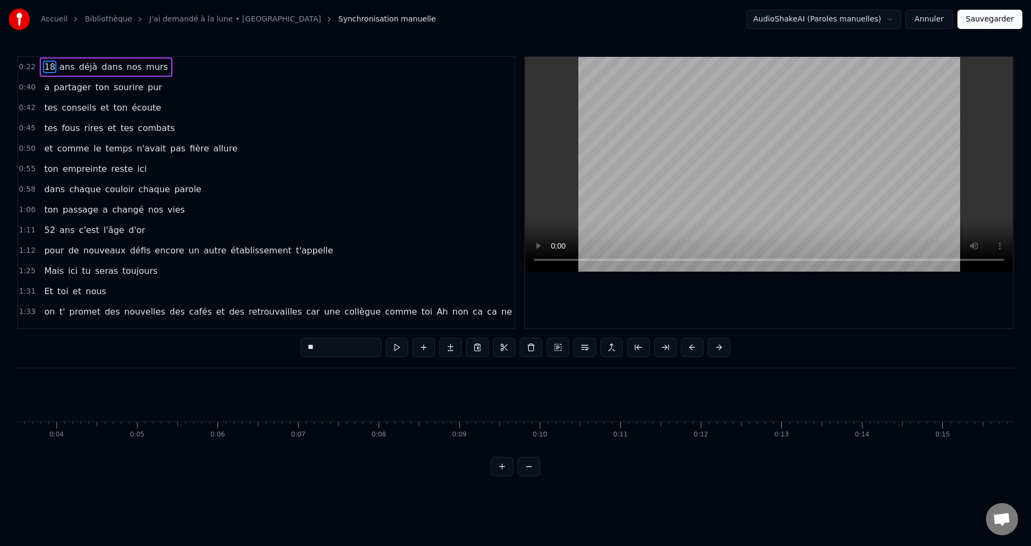
scroll to position [0, 273]
click at [201, 17] on link "J'ai demandé à la lune • [GEOGRAPHIC_DATA]" at bounding box center [235, 19] width 172 height 11
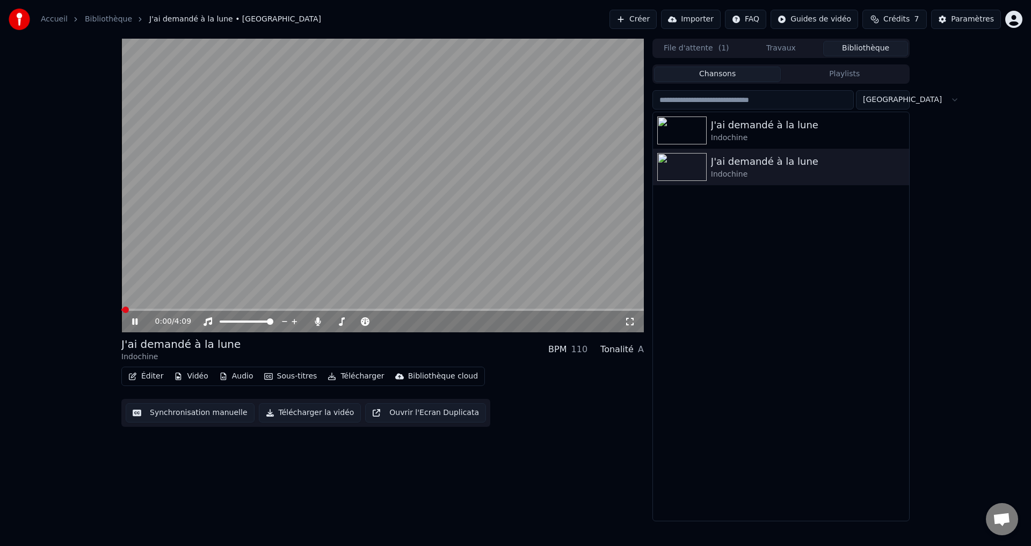
click at [186, 380] on button "Vidéo" at bounding box center [191, 376] width 42 height 15
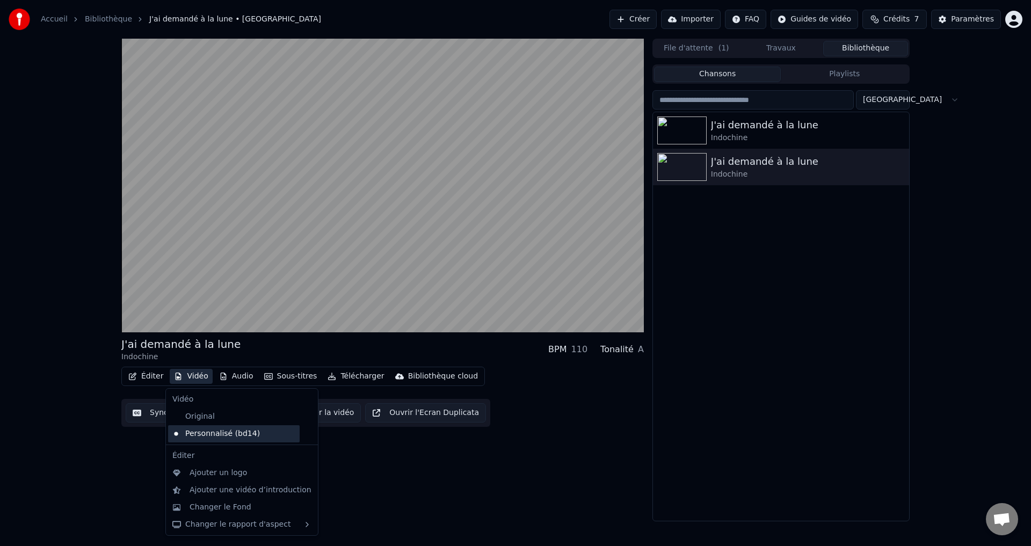
click at [214, 437] on div "Personnalisé (bd14)" at bounding box center [234, 433] width 132 height 17
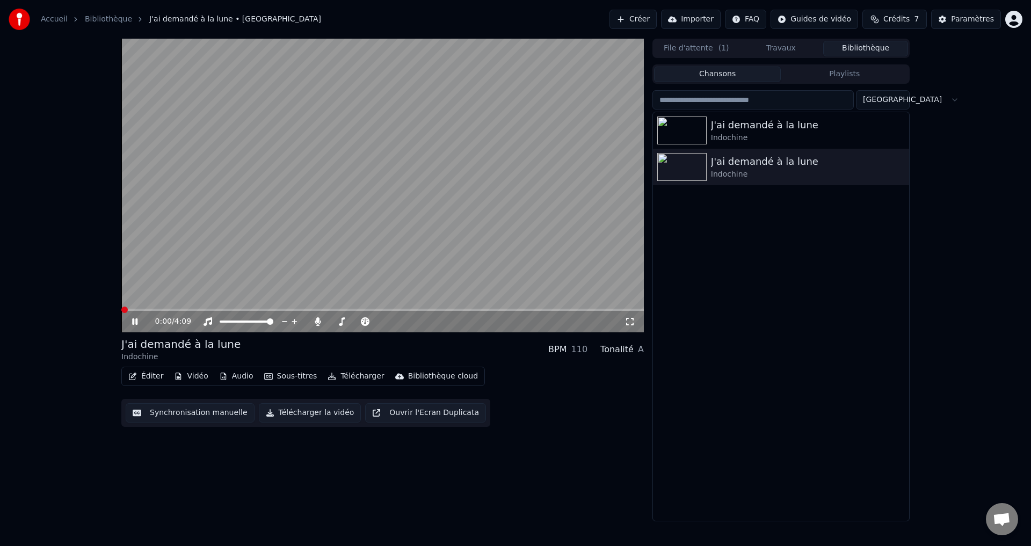
click at [178, 249] on video at bounding box center [382, 186] width 523 height 294
click at [229, 252] on video at bounding box center [382, 186] width 523 height 294
click at [185, 310] on span at bounding box center [382, 310] width 523 height 2
click at [250, 257] on video at bounding box center [382, 186] width 523 height 294
click at [234, 309] on span at bounding box center [382, 310] width 523 height 2
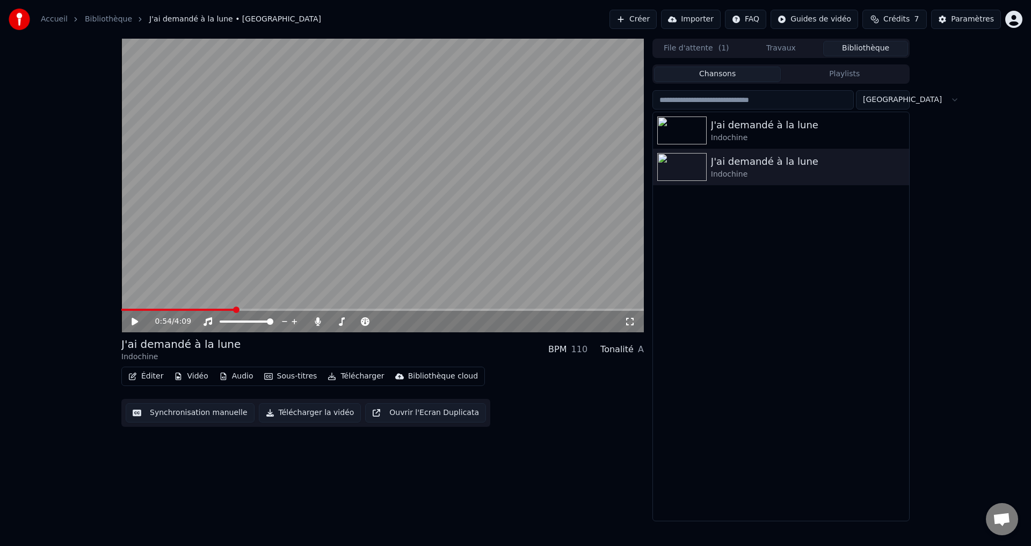
click at [251, 309] on span at bounding box center [382, 310] width 523 height 2
click at [136, 321] on icon at bounding box center [135, 322] width 6 height 8
click at [139, 317] on icon at bounding box center [142, 321] width 25 height 9
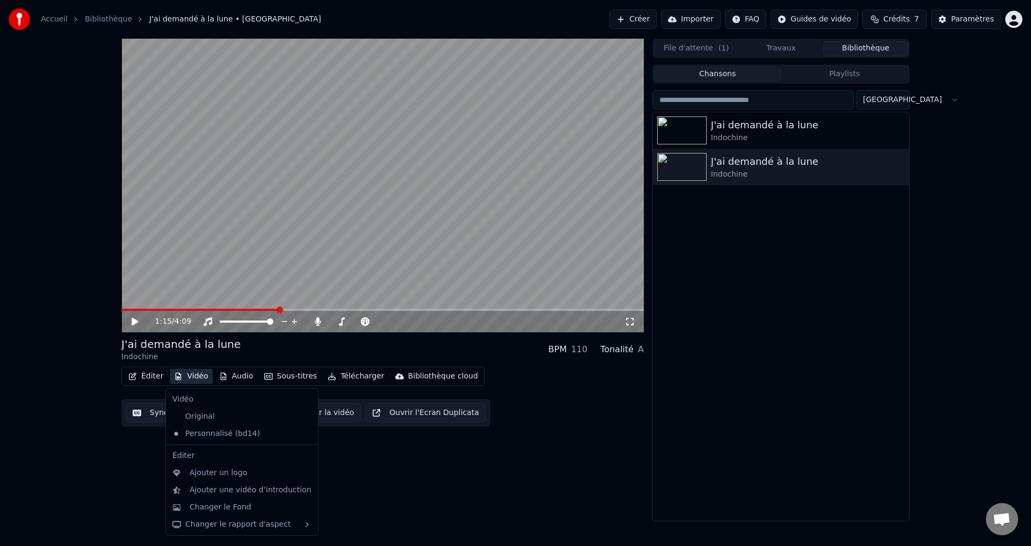
click at [193, 378] on button "Vidéo" at bounding box center [191, 376] width 42 height 15
click at [251, 511] on div "Changer le Fond" at bounding box center [251, 507] width 122 height 11
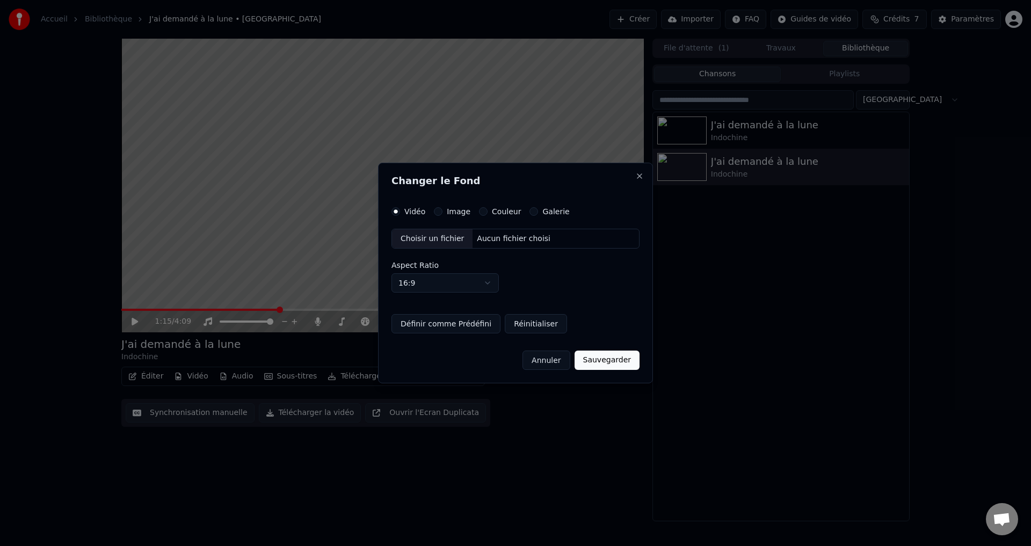
click at [440, 214] on button "Image" at bounding box center [438, 211] width 9 height 9
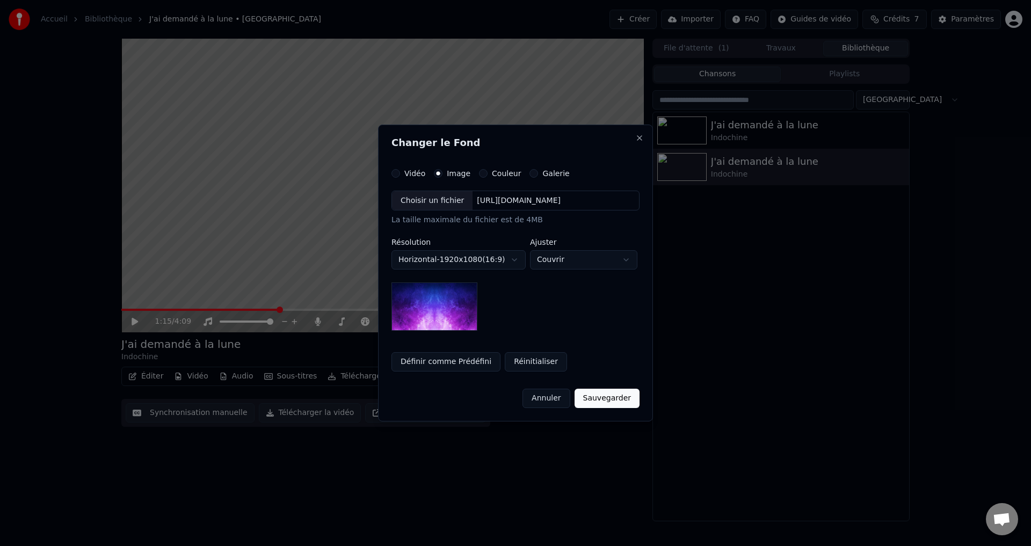
click at [460, 314] on img at bounding box center [435, 306] width 86 height 48
click at [603, 260] on body "**********" at bounding box center [515, 273] width 1031 height 546
click at [584, 264] on body "**********" at bounding box center [515, 273] width 1031 height 546
select select "*****"
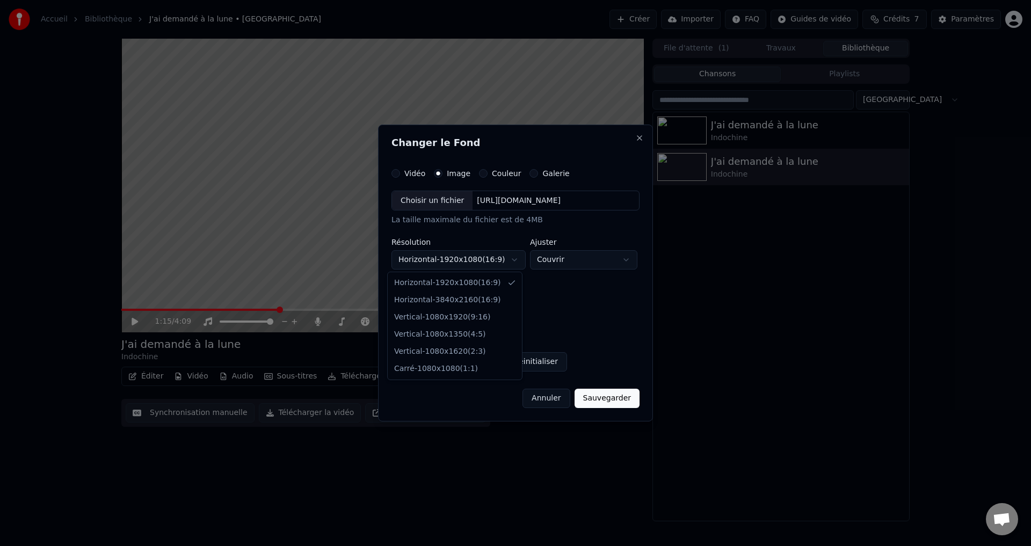
click at [492, 255] on body "**********" at bounding box center [515, 273] width 1031 height 546
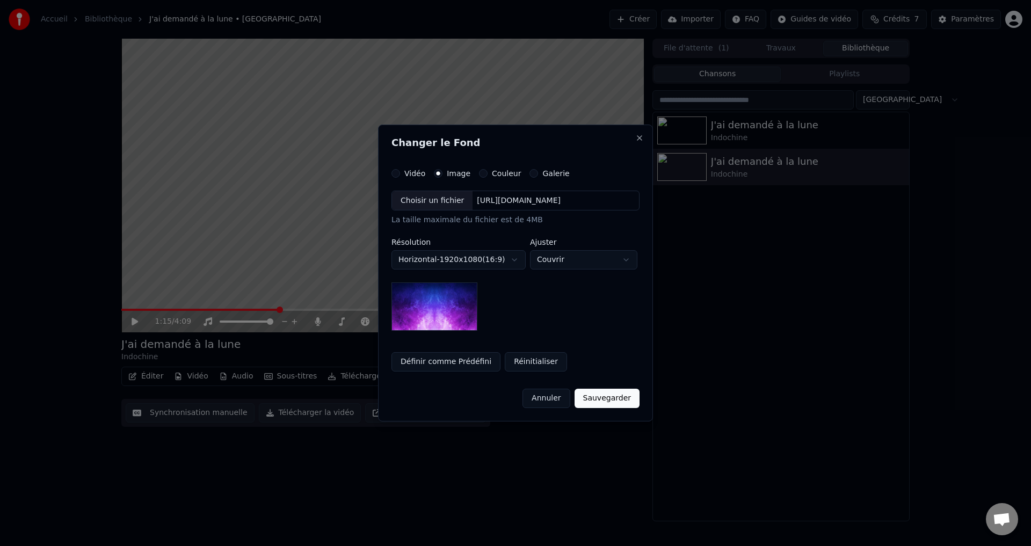
click at [492, 255] on body "**********" at bounding box center [515, 273] width 1031 height 546
click at [530, 170] on button "Galerie" at bounding box center [534, 173] width 9 height 9
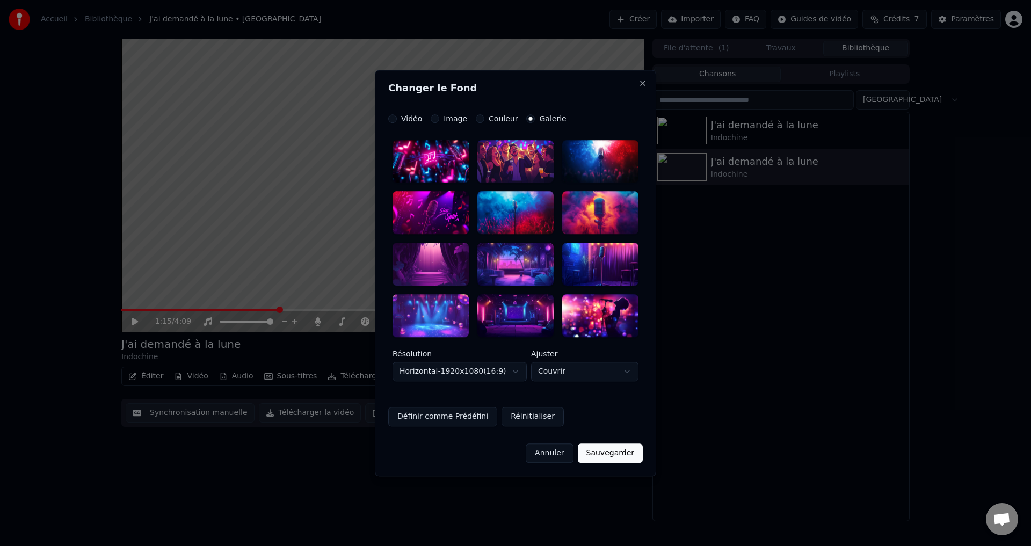
click at [596, 159] on div at bounding box center [600, 161] width 76 height 43
click at [612, 454] on button "Sauvegarder" at bounding box center [610, 453] width 65 height 19
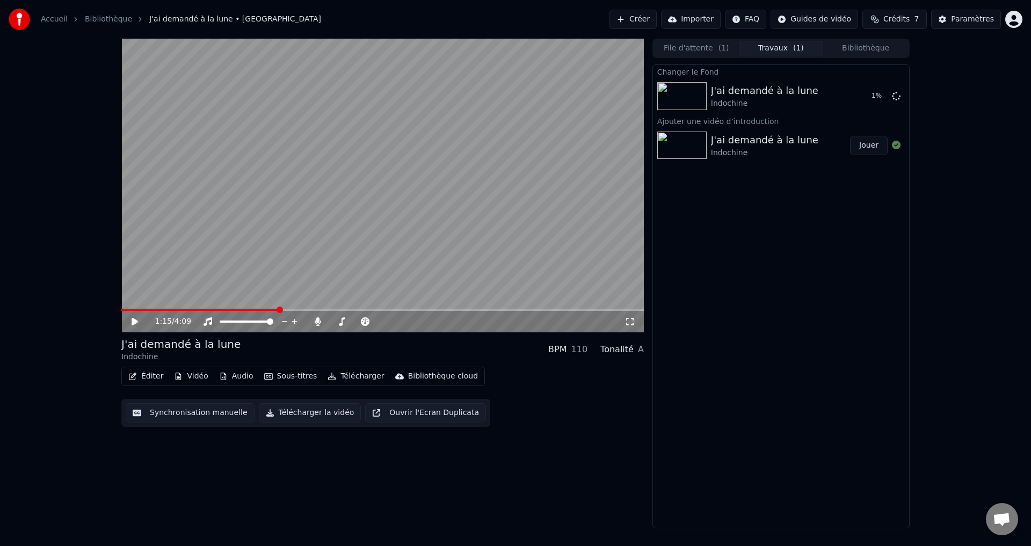
click at [858, 48] on button "Bibliothèque" at bounding box center [865, 49] width 85 height 16
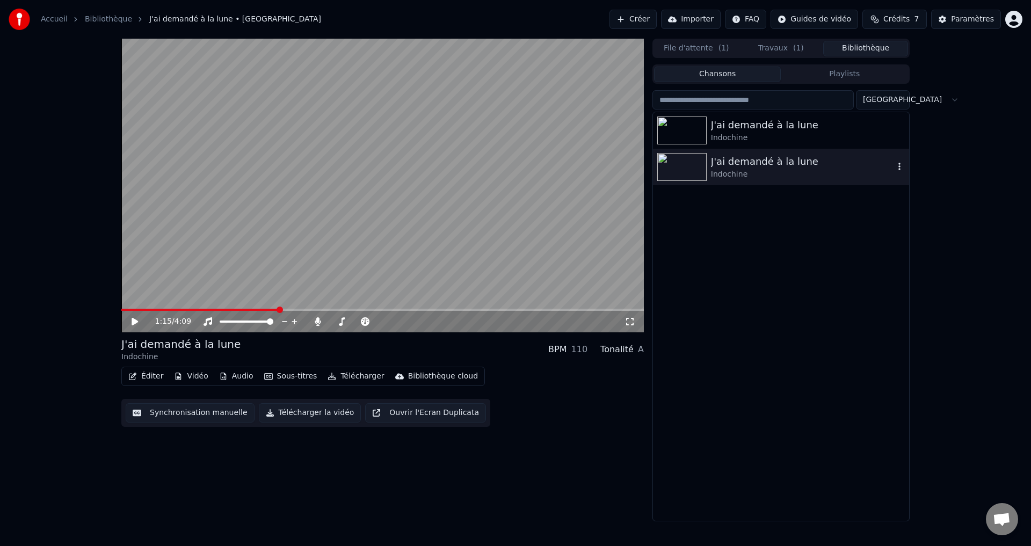
click at [903, 166] on icon "button" at bounding box center [899, 166] width 11 height 9
click at [738, 281] on div "J'ai demandé à la lune Indochine J'ai demandé à la lune Indochine" at bounding box center [781, 316] width 256 height 409
click at [121, 309] on span at bounding box center [121, 310] width 0 height 2
click at [135, 321] on icon at bounding box center [135, 322] width 6 height 8
click at [186, 309] on span at bounding box center [382, 310] width 523 height 2
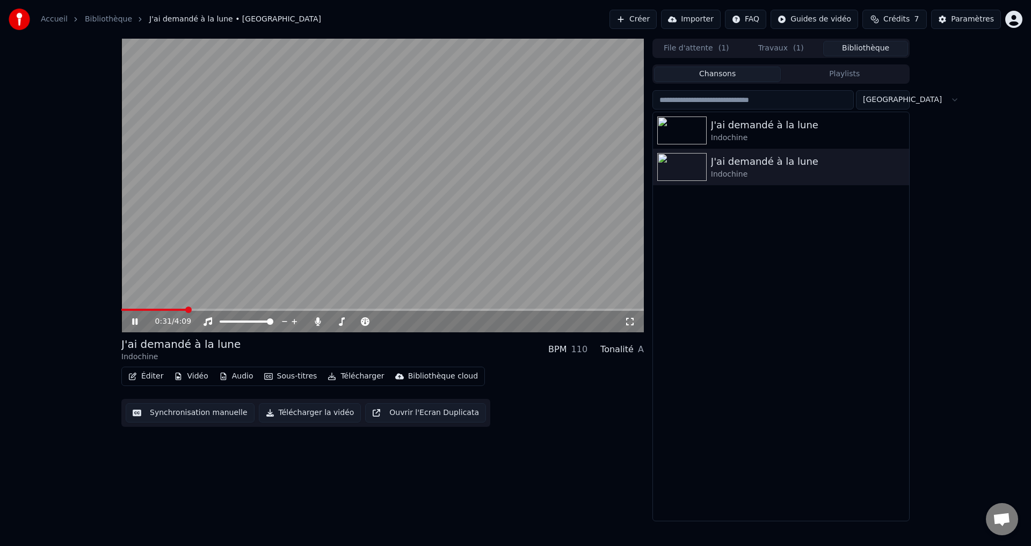
click at [221, 308] on video at bounding box center [382, 186] width 523 height 294
click at [254, 309] on span at bounding box center [382, 310] width 523 height 2
click at [298, 309] on span at bounding box center [382, 310] width 523 height 2
click at [330, 309] on span at bounding box center [382, 310] width 523 height 2
click at [397, 310] on span at bounding box center [382, 310] width 523 height 2
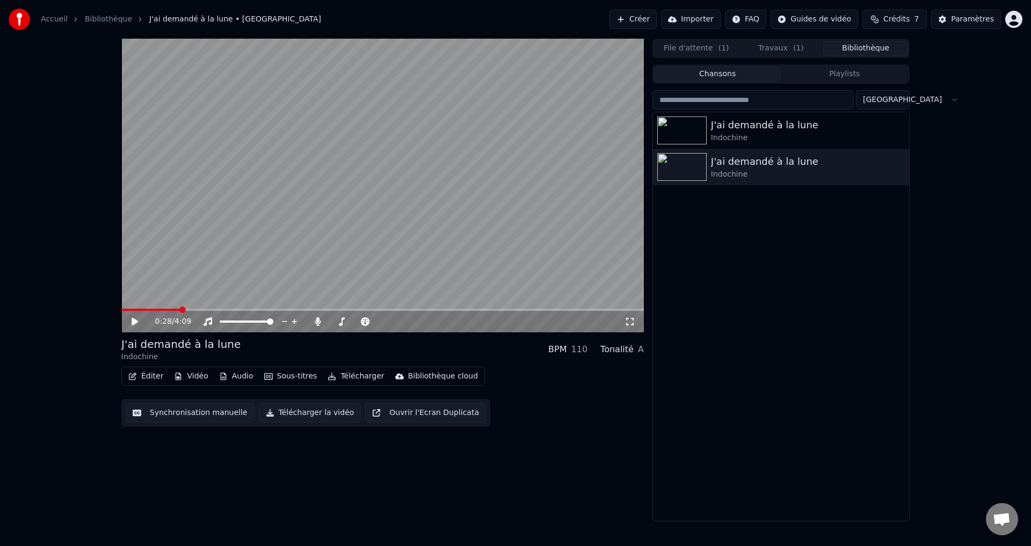
click at [180, 311] on span at bounding box center [150, 310] width 59 height 2
click at [235, 233] on video at bounding box center [382, 186] width 523 height 294
click at [771, 45] on button "Travaux ( 1 )" at bounding box center [781, 49] width 85 height 16
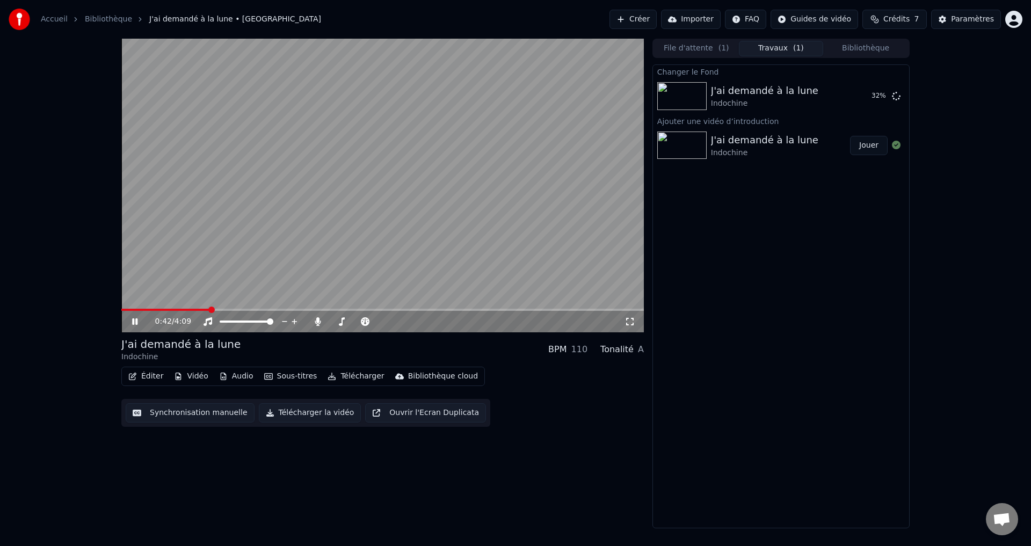
click at [693, 46] on button "File d'attente ( 1 )" at bounding box center [696, 49] width 85 height 16
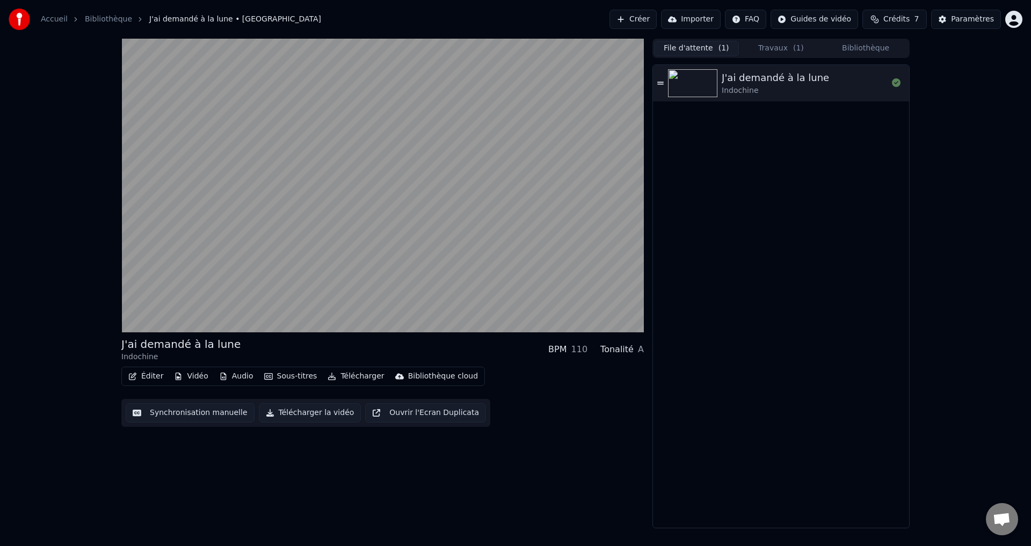
click at [752, 46] on button "Travaux ( 1 )" at bounding box center [781, 49] width 85 height 16
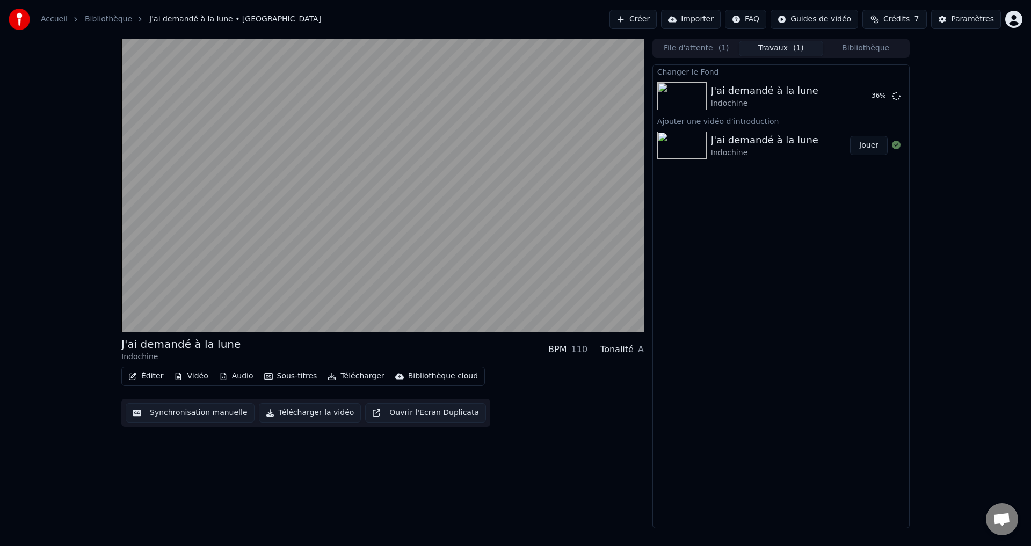
click at [771, 224] on div "Changer le Fond J'ai demandé à la lune Indochine 36 % Ajouter une vidéo d’intro…" at bounding box center [781, 296] width 257 height 464
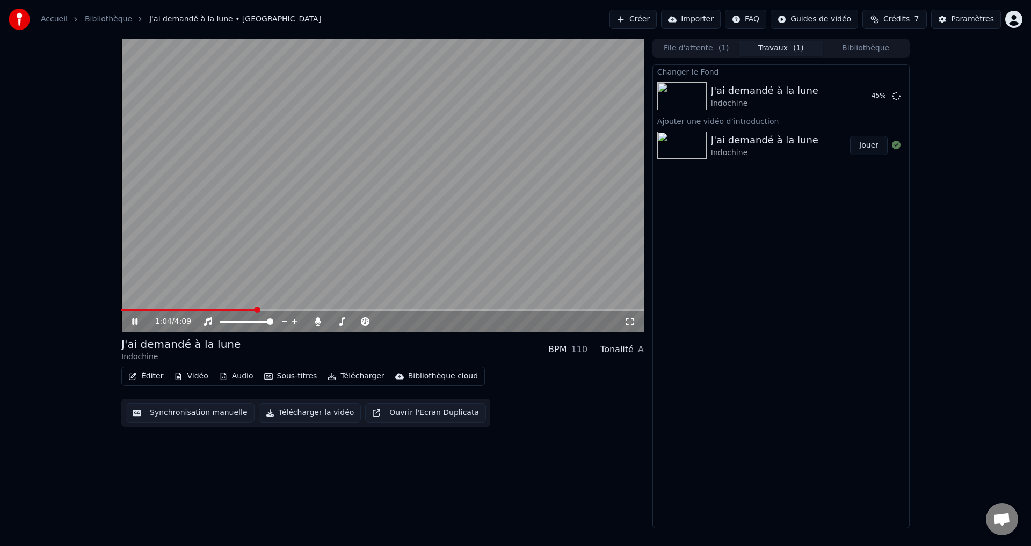
click at [275, 379] on button "Sous-titres" at bounding box center [291, 376] width 62 height 15
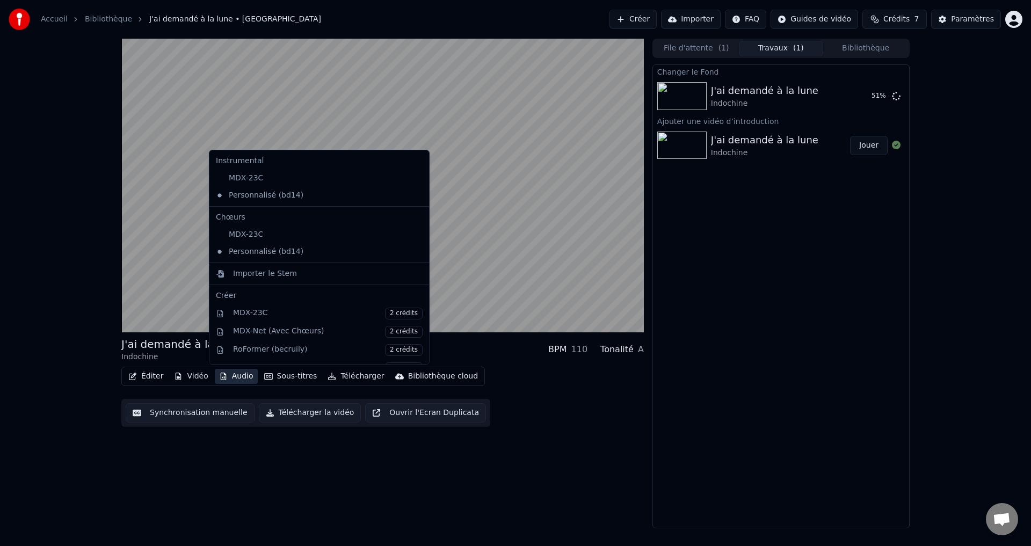
click at [240, 372] on button "Audio" at bounding box center [236, 376] width 43 height 15
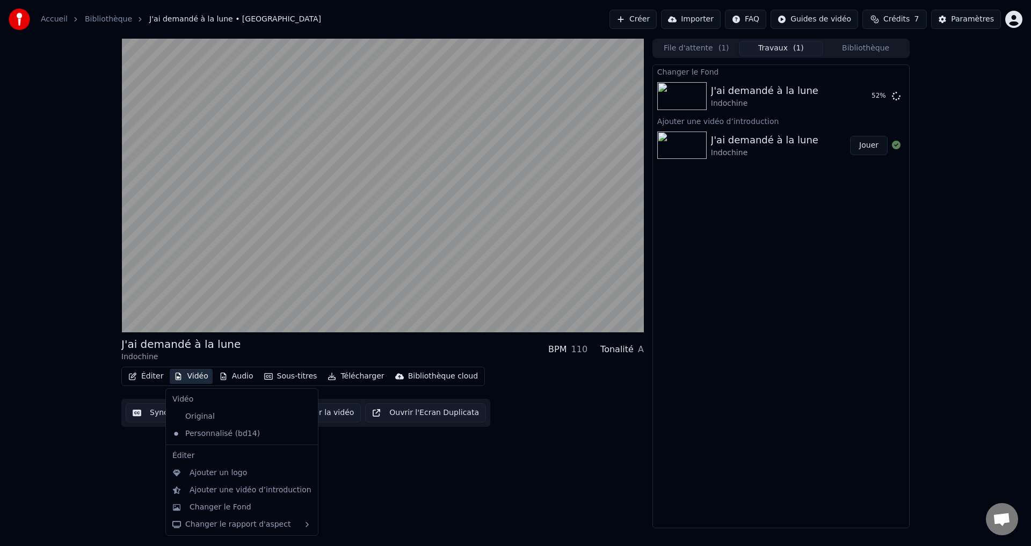
click at [200, 372] on button "Vidéo" at bounding box center [191, 376] width 42 height 15
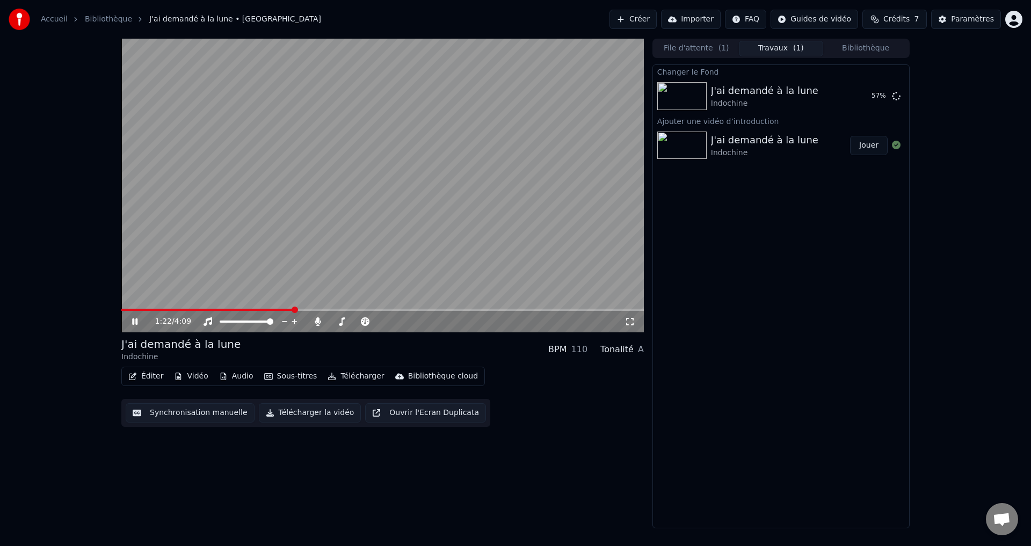
click at [208, 276] on video at bounding box center [382, 186] width 523 height 294
click at [277, 378] on button "Sous-titres" at bounding box center [291, 376] width 62 height 15
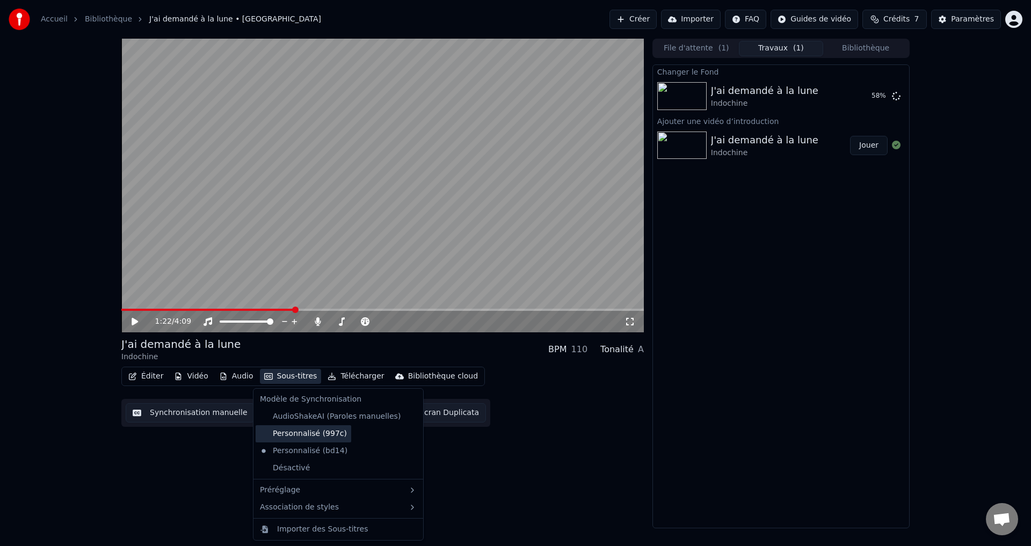
click at [318, 434] on div "Personnalisé (997c)" at bounding box center [304, 433] width 96 height 17
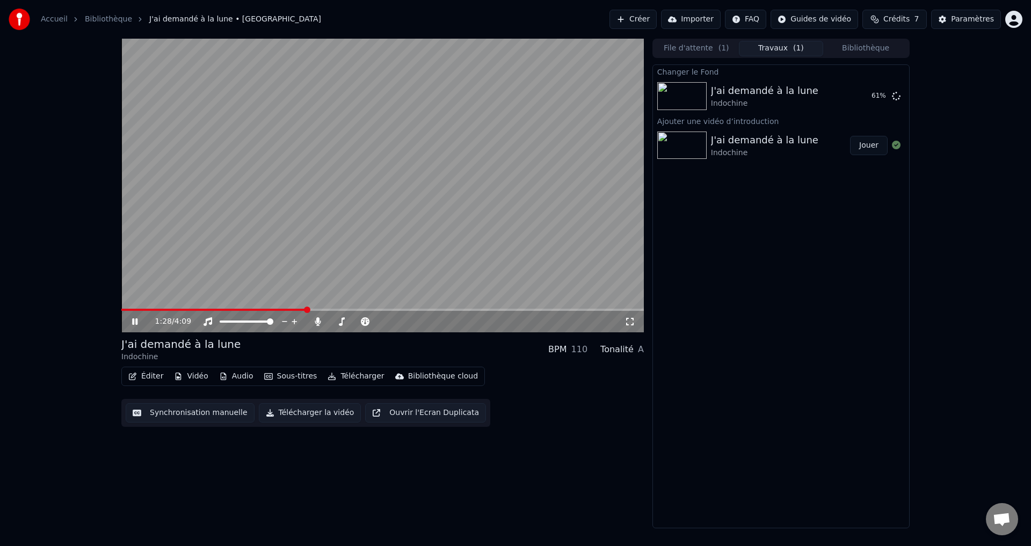
click at [197, 308] on video at bounding box center [382, 186] width 523 height 294
click at [194, 308] on video at bounding box center [382, 186] width 523 height 294
click at [196, 310] on span at bounding box center [214, 310] width 186 height 2
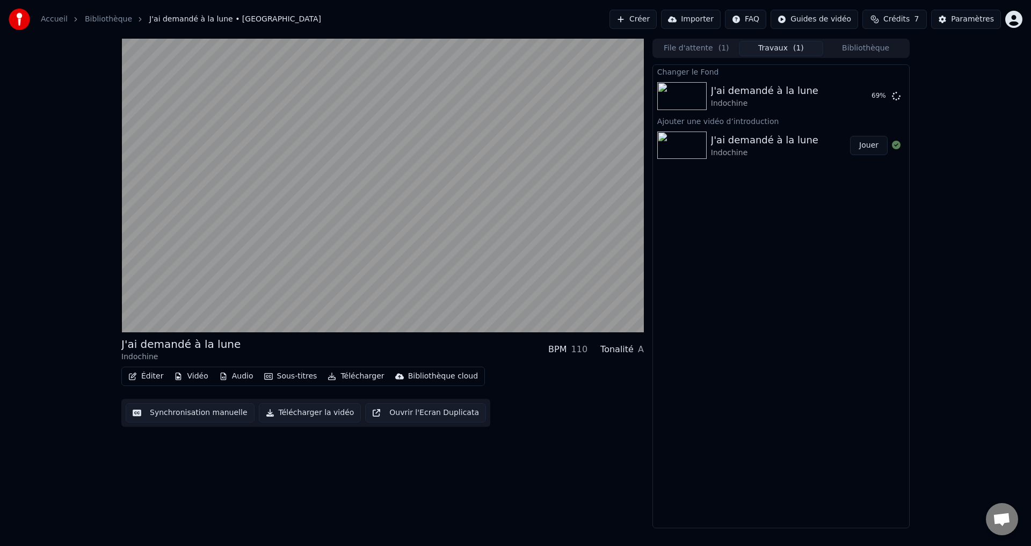
click at [271, 378] on button "Sous-titres" at bounding box center [291, 376] width 62 height 15
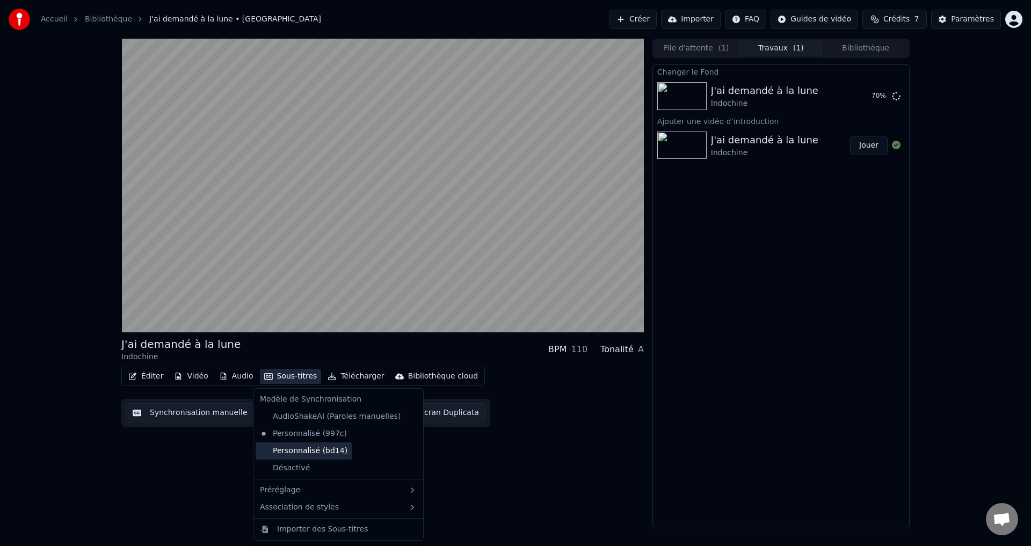
click at [311, 447] on div "Personnalisé (bd14)" at bounding box center [304, 451] width 96 height 17
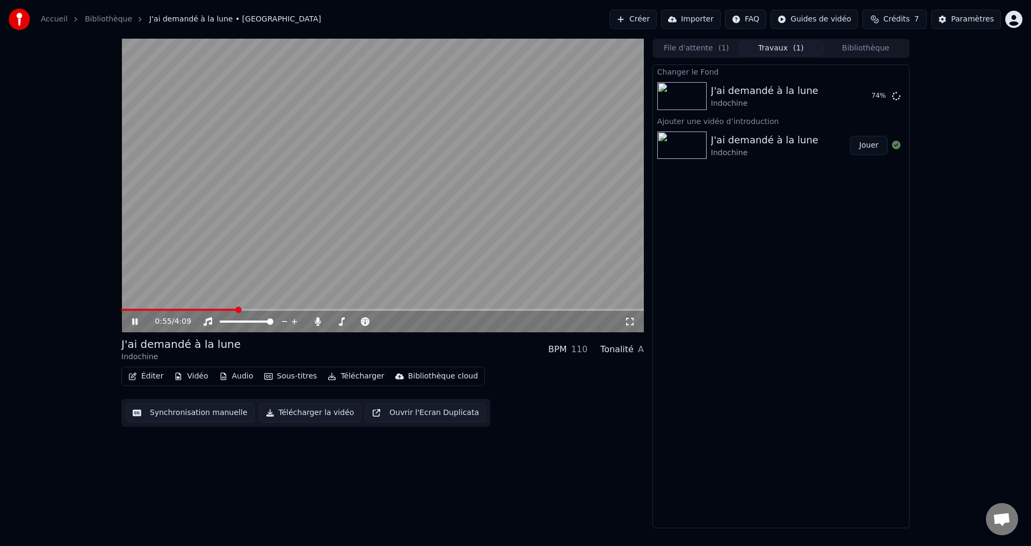
click at [243, 285] on video at bounding box center [382, 186] width 523 height 294
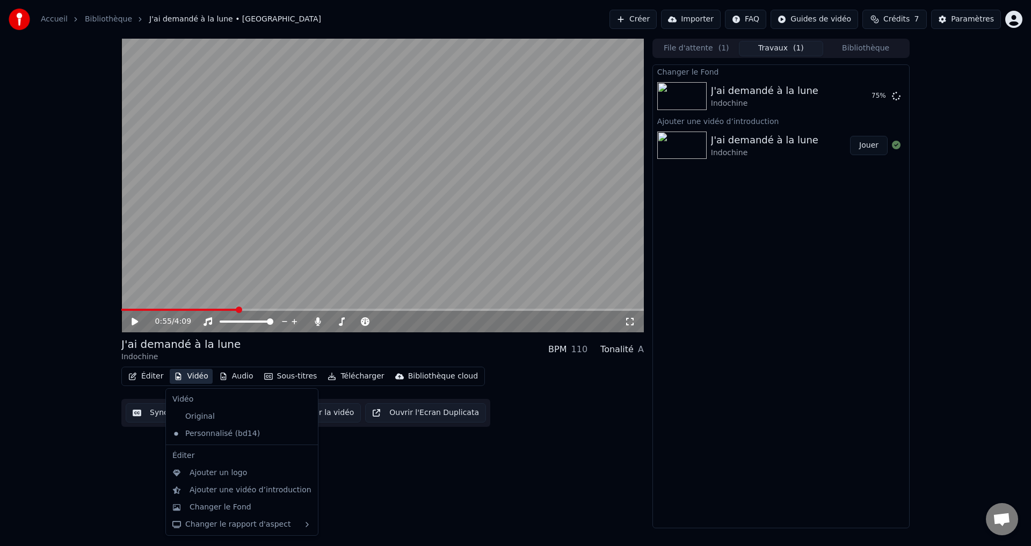
click at [197, 374] on button "Vidéo" at bounding box center [191, 376] width 42 height 15
click at [218, 413] on div "Original" at bounding box center [234, 416] width 132 height 17
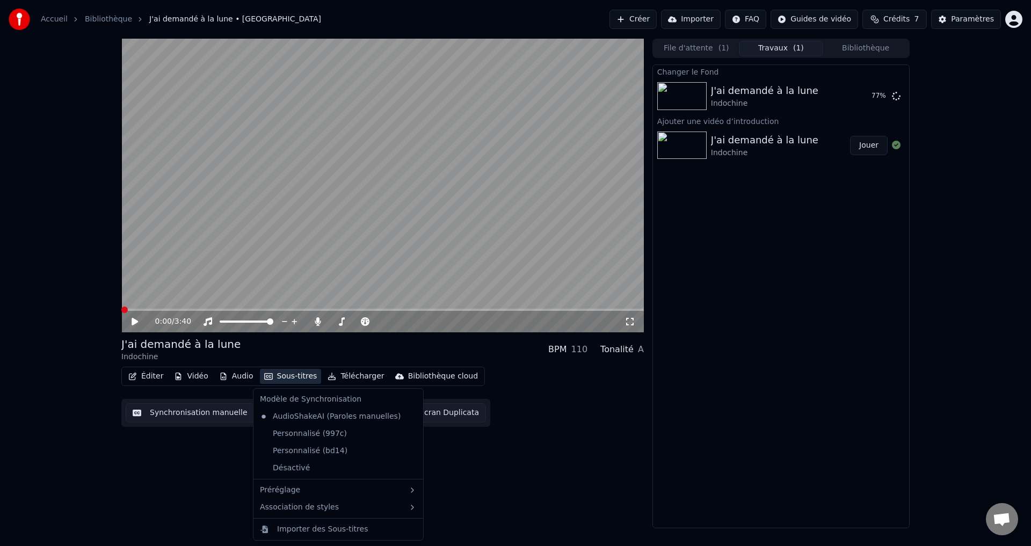
click at [277, 379] on button "Sous-titres" at bounding box center [291, 376] width 62 height 15
click at [305, 436] on div "Personnalisé (997c)" at bounding box center [304, 433] width 96 height 17
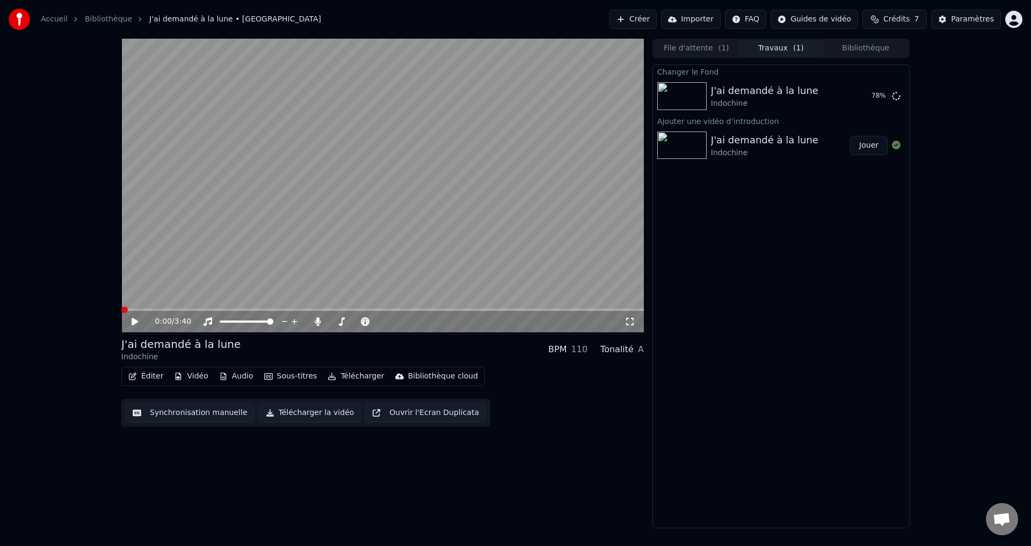
click at [271, 235] on video at bounding box center [382, 186] width 523 height 294
click at [183, 311] on span at bounding box center [185, 310] width 6 height 6
click at [278, 378] on button "Sous-titres" at bounding box center [291, 376] width 62 height 15
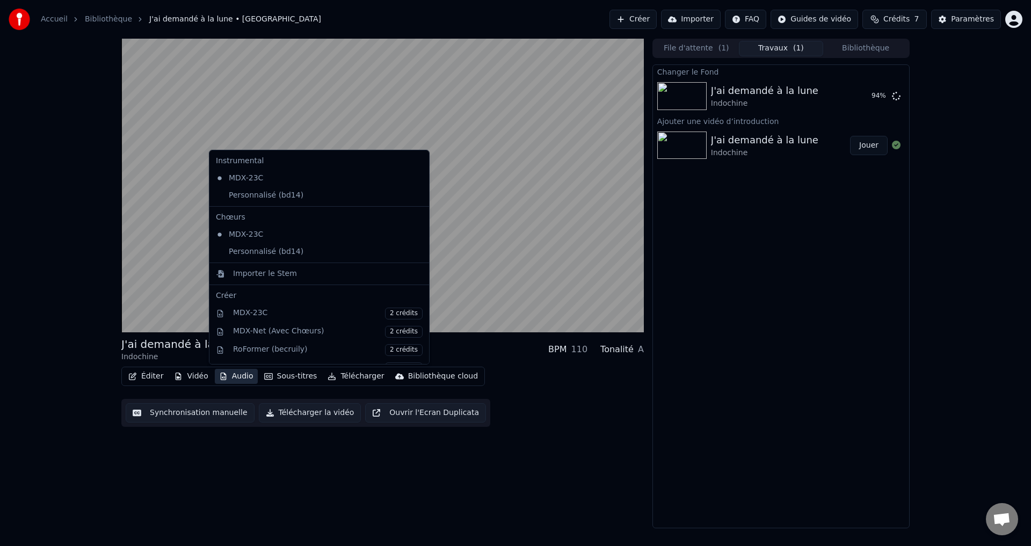
click at [195, 481] on div "J'ai demandé à la lune Indochine BPM 110 Tonalité A Éditer Vidéo Audio Sous-tit…" at bounding box center [382, 284] width 523 height 490
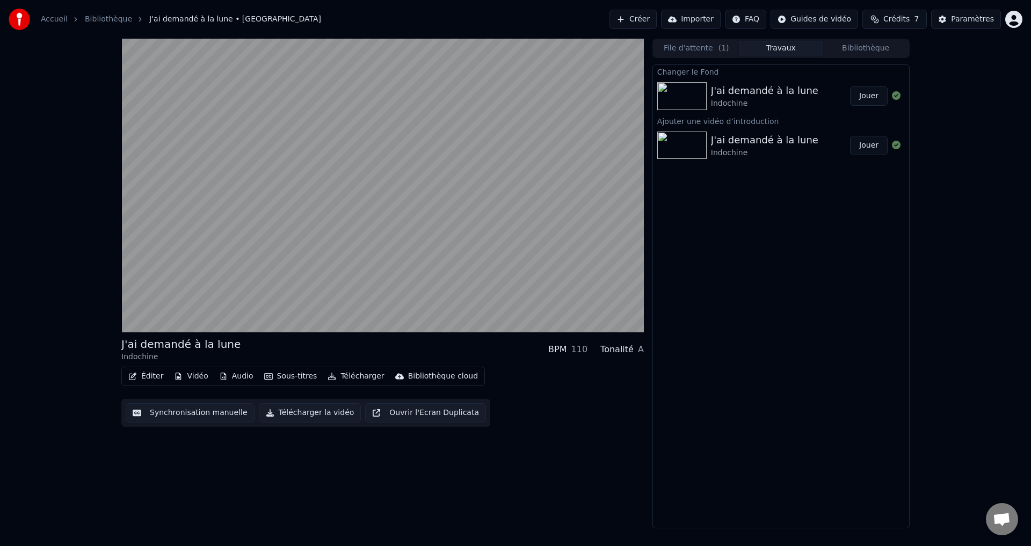
click at [190, 379] on button "Vidéo" at bounding box center [191, 376] width 42 height 15
click at [208, 473] on div "J'ai demandé à la lune Indochine BPM 110 Tonalité A Éditer Vidéo Audio Sous-tit…" at bounding box center [382, 284] width 523 height 490
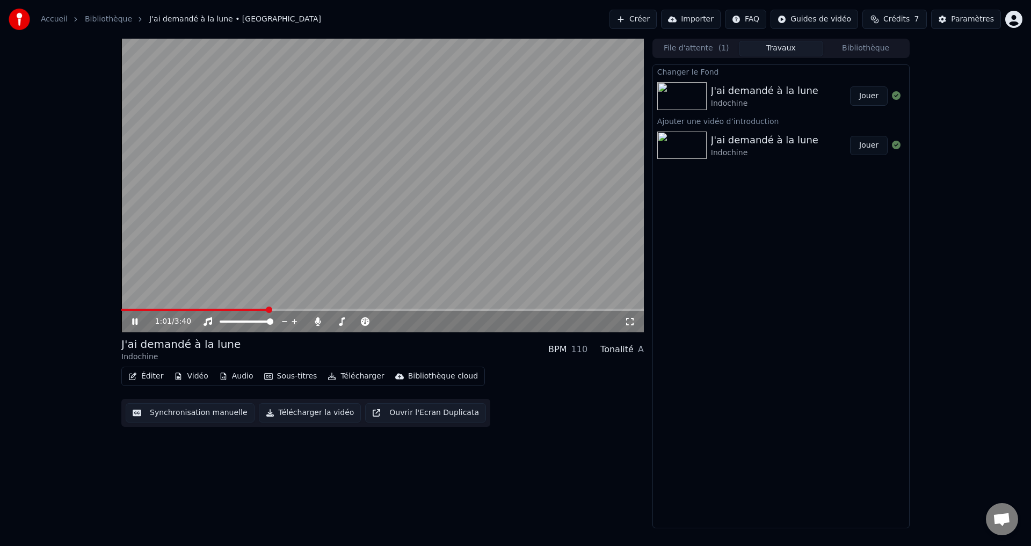
click at [860, 92] on button "Jouer" at bounding box center [869, 95] width 38 height 19
click at [201, 377] on button "Vidéo" at bounding box center [191, 376] width 42 height 15
click at [36, 273] on div "0:10 / 4:10 J'ai demandé à la lune Indochine BPM 110 Tonalité A Éditer Vidéo Au…" at bounding box center [515, 284] width 1031 height 490
click at [185, 309] on span at bounding box center [382, 310] width 523 height 2
click at [330, 325] on span at bounding box center [333, 321] width 6 height 6
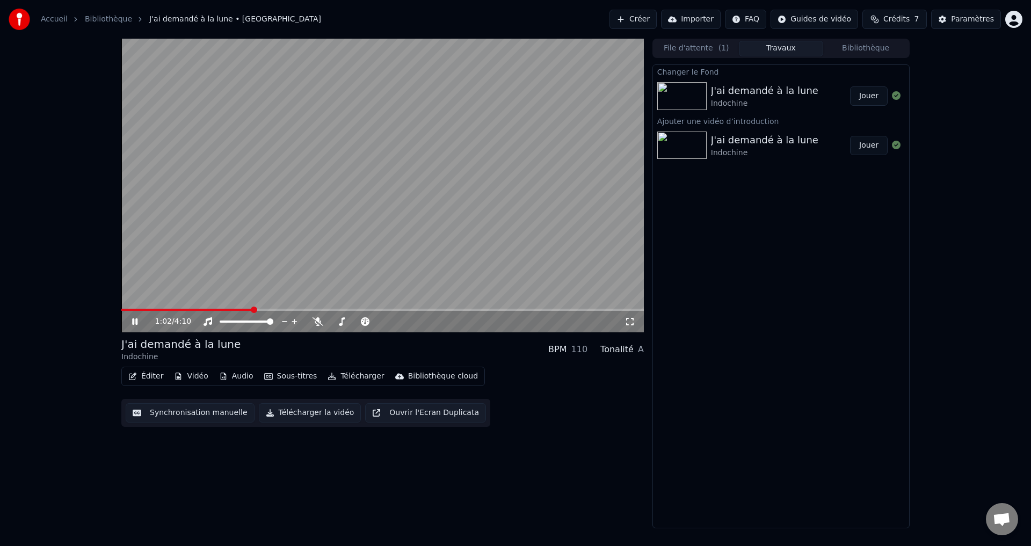
click at [850, 46] on button "Bibliothèque" at bounding box center [865, 49] width 85 height 16
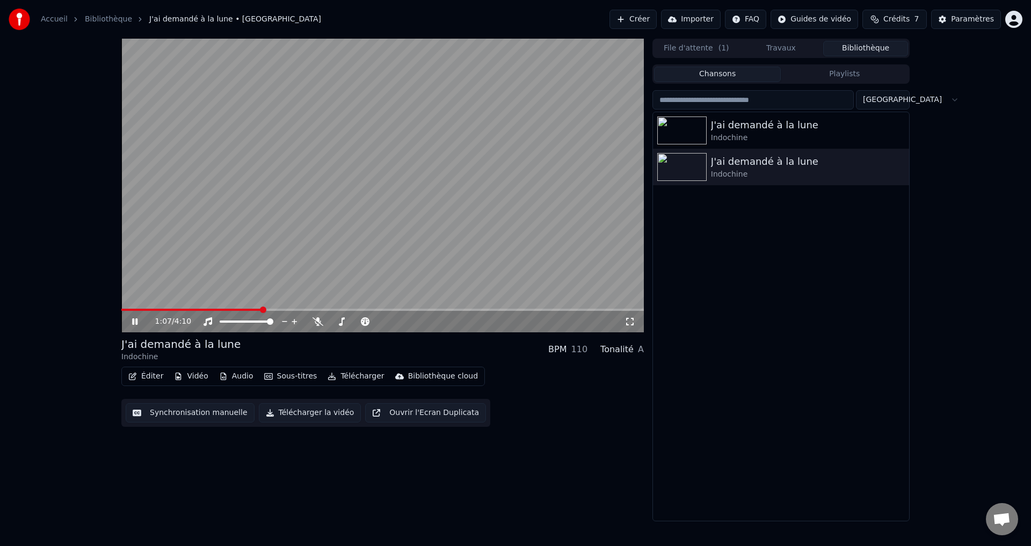
click at [597, 307] on video at bounding box center [382, 186] width 523 height 294
click at [598, 309] on span at bounding box center [382, 310] width 523 height 2
click at [541, 234] on video at bounding box center [382, 186] width 523 height 294
click at [446, 195] on video at bounding box center [382, 186] width 523 height 294
click at [131, 326] on icon at bounding box center [142, 321] width 25 height 9
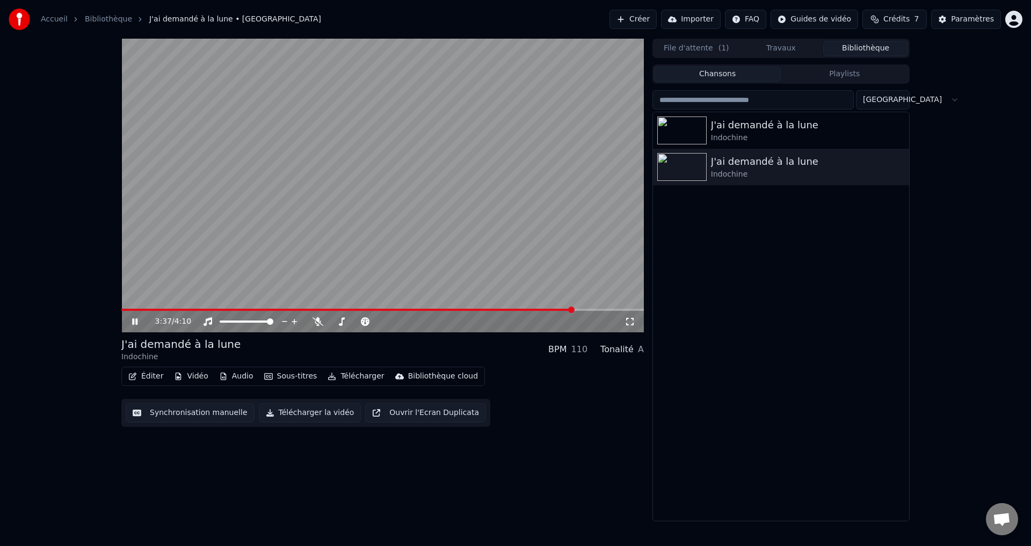
click at [574, 309] on span at bounding box center [382, 310] width 523 height 2
click at [592, 309] on span at bounding box center [382, 310] width 523 height 2
click at [378, 310] on span at bounding box center [382, 310] width 523 height 2
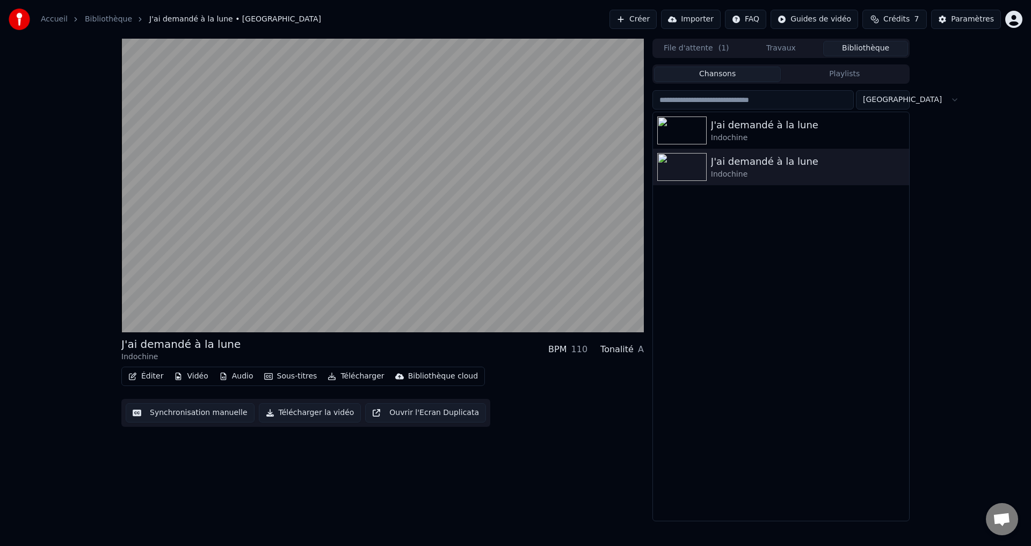
click at [231, 490] on div "J'ai demandé à la lune Indochine BPM 110 Tonalité A Éditer Vidéo Audio Sous-tit…" at bounding box center [382, 280] width 523 height 483
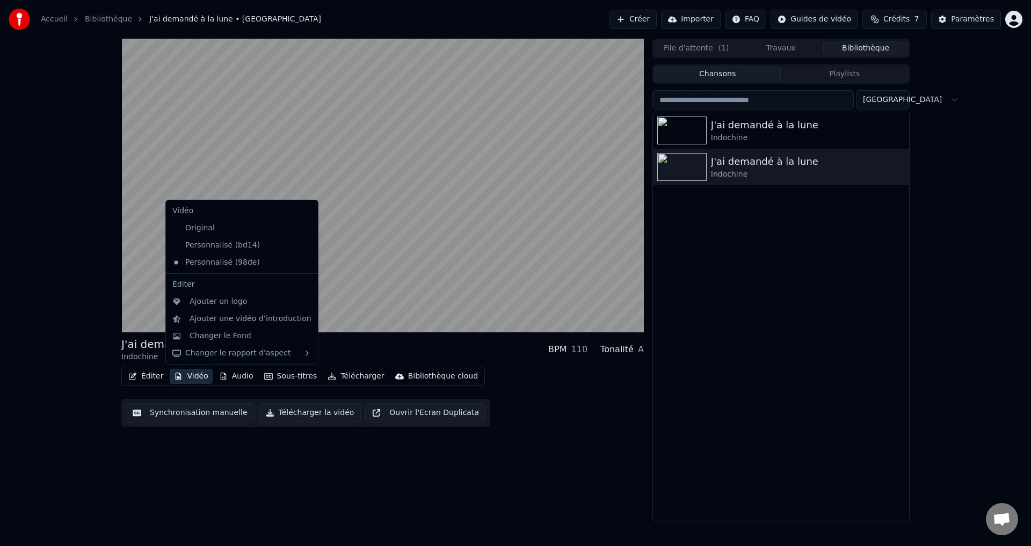
click at [200, 375] on button "Vidéo" at bounding box center [191, 376] width 42 height 15
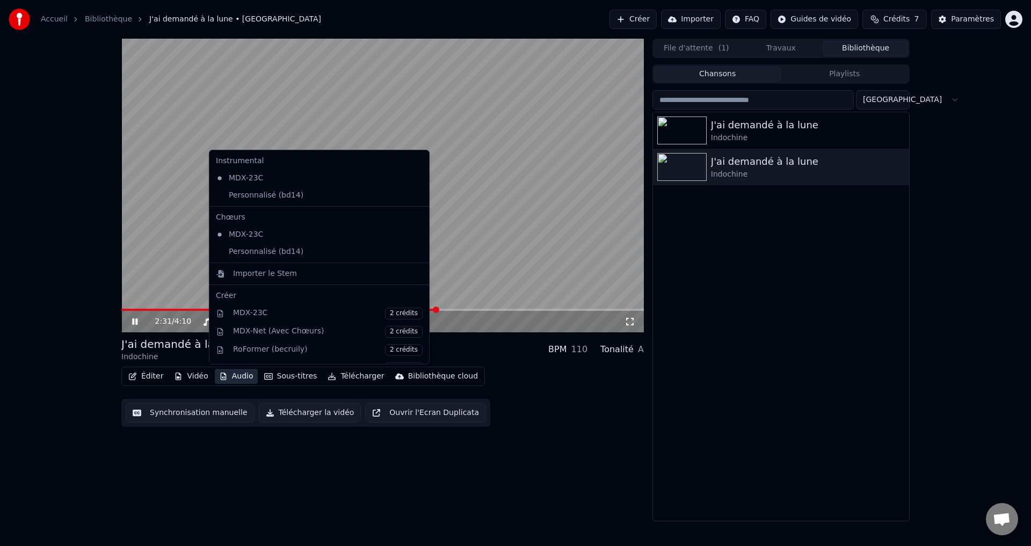
click at [34, 267] on div "2:31 / 4:10 J'ai demandé à la lune Indochine BPM 110 Tonalité A Éditer Vidéo Au…" at bounding box center [515, 280] width 1031 height 483
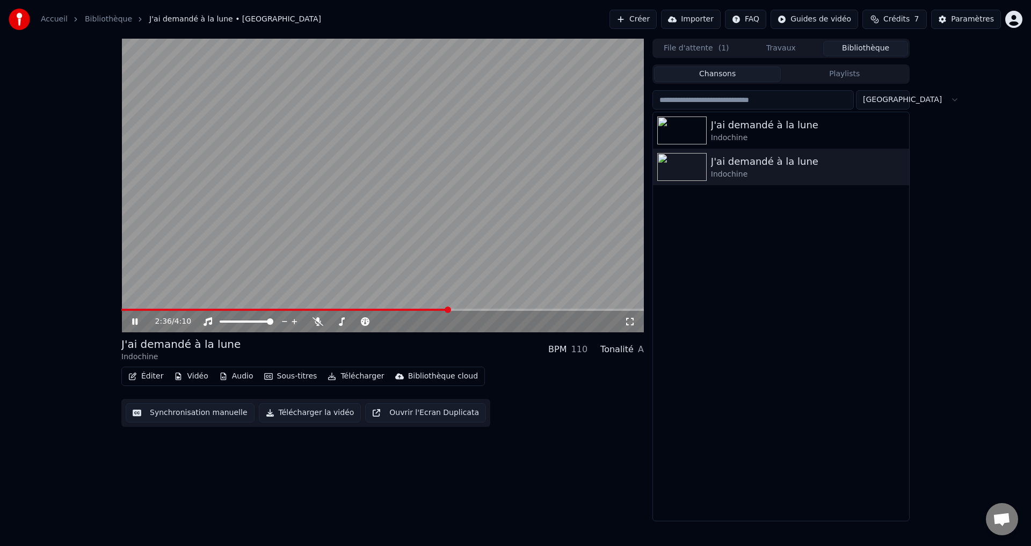
click at [508, 313] on div "2:36 / 4:10" at bounding box center [382, 321] width 523 height 21
click at [508, 308] on video at bounding box center [382, 186] width 523 height 294
click at [509, 310] on span at bounding box center [382, 310] width 523 height 2
click at [489, 214] on video at bounding box center [382, 186] width 523 height 294
click at [569, 310] on span at bounding box center [382, 310] width 523 height 2
